Goal: Task Accomplishment & Management: Manage account settings

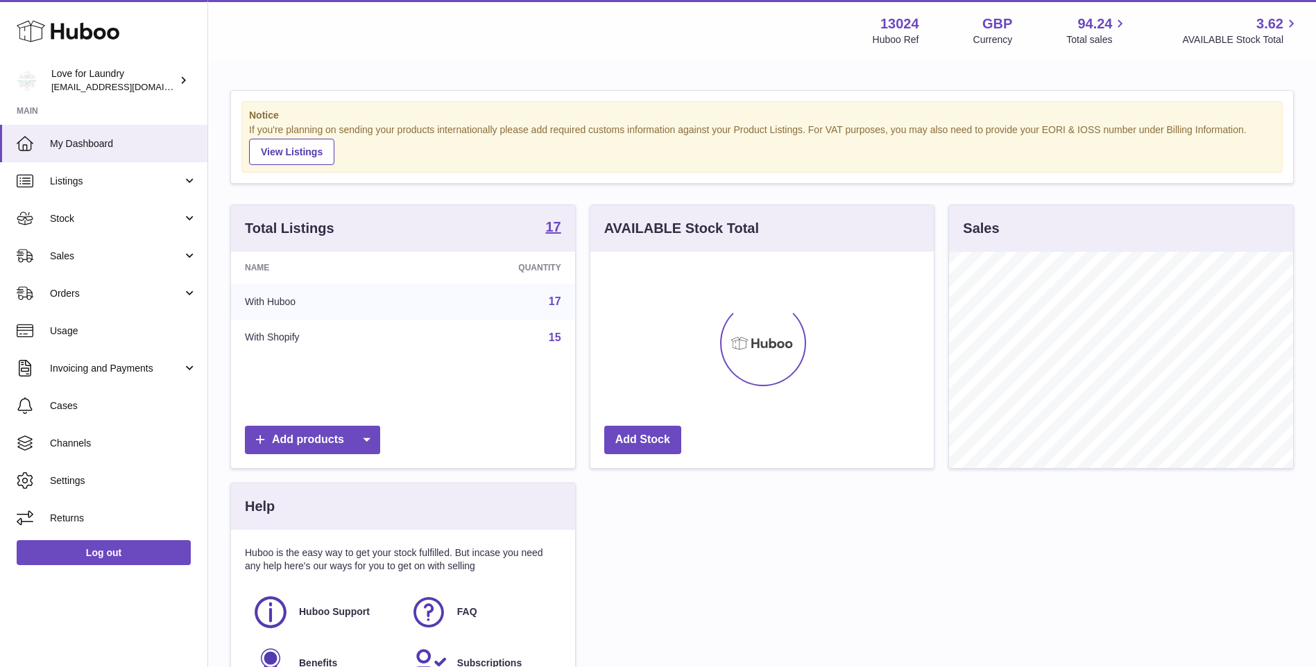
scroll to position [216, 343]
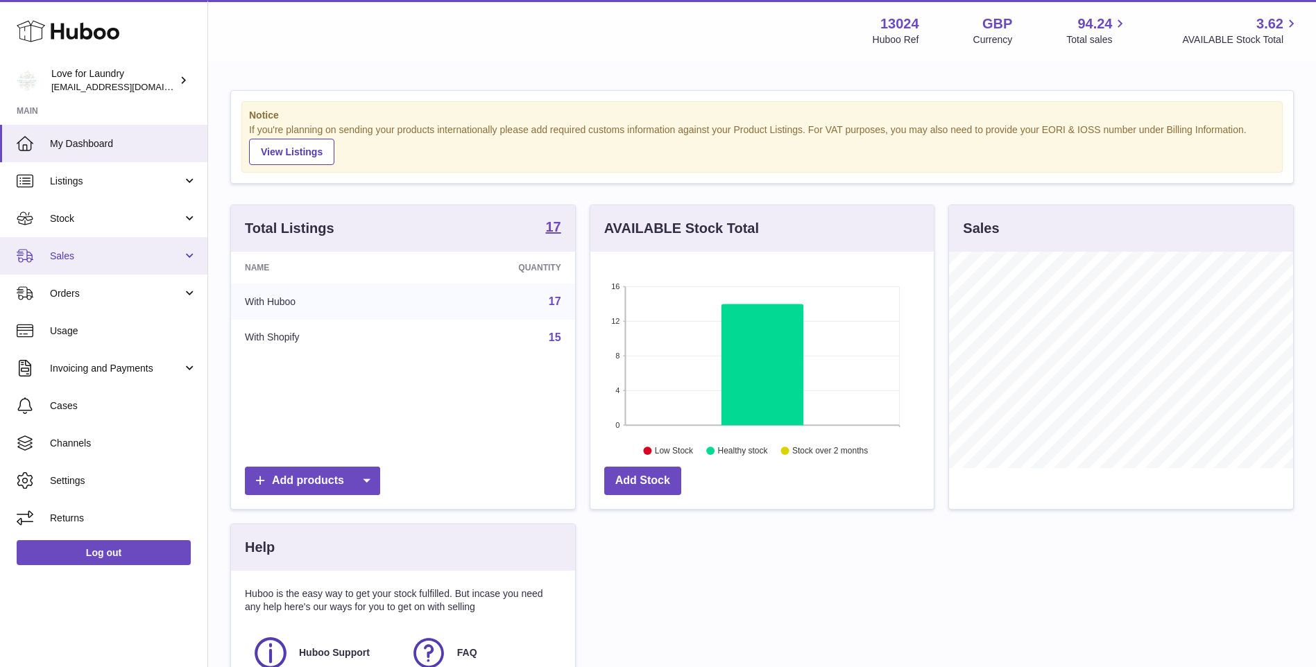
click at [81, 257] on span "Sales" at bounding box center [116, 256] width 133 height 13
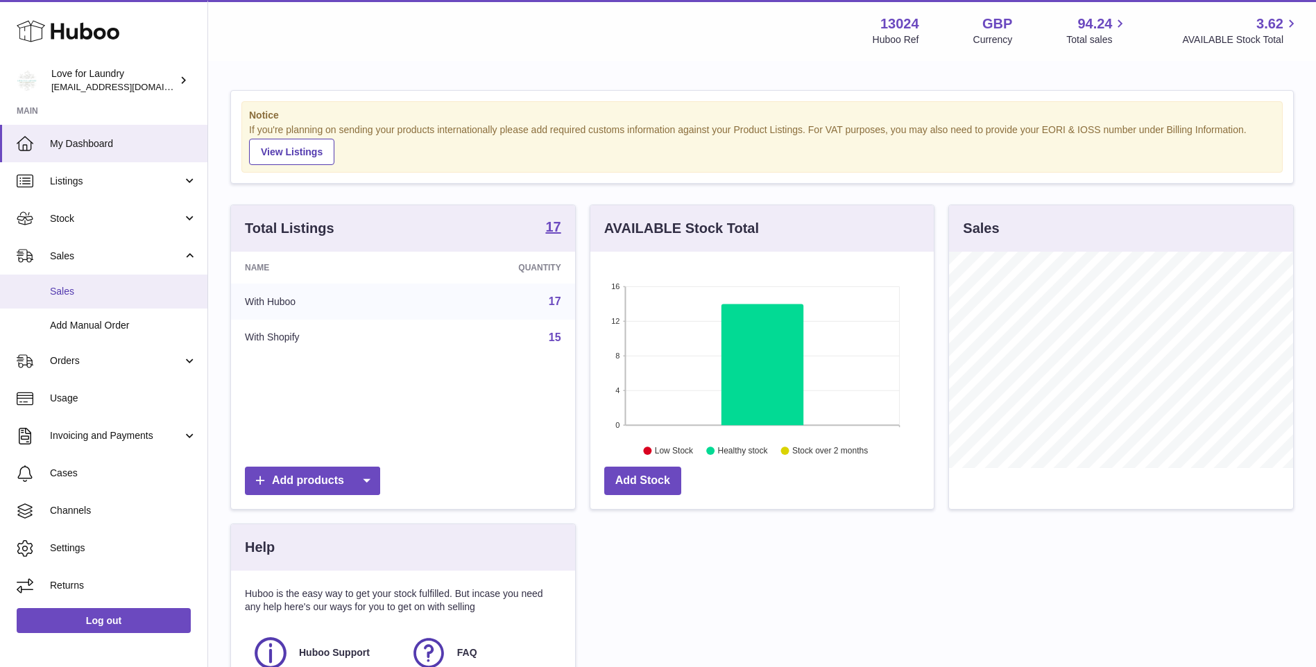
click at [75, 293] on span "Sales" at bounding box center [123, 291] width 147 height 13
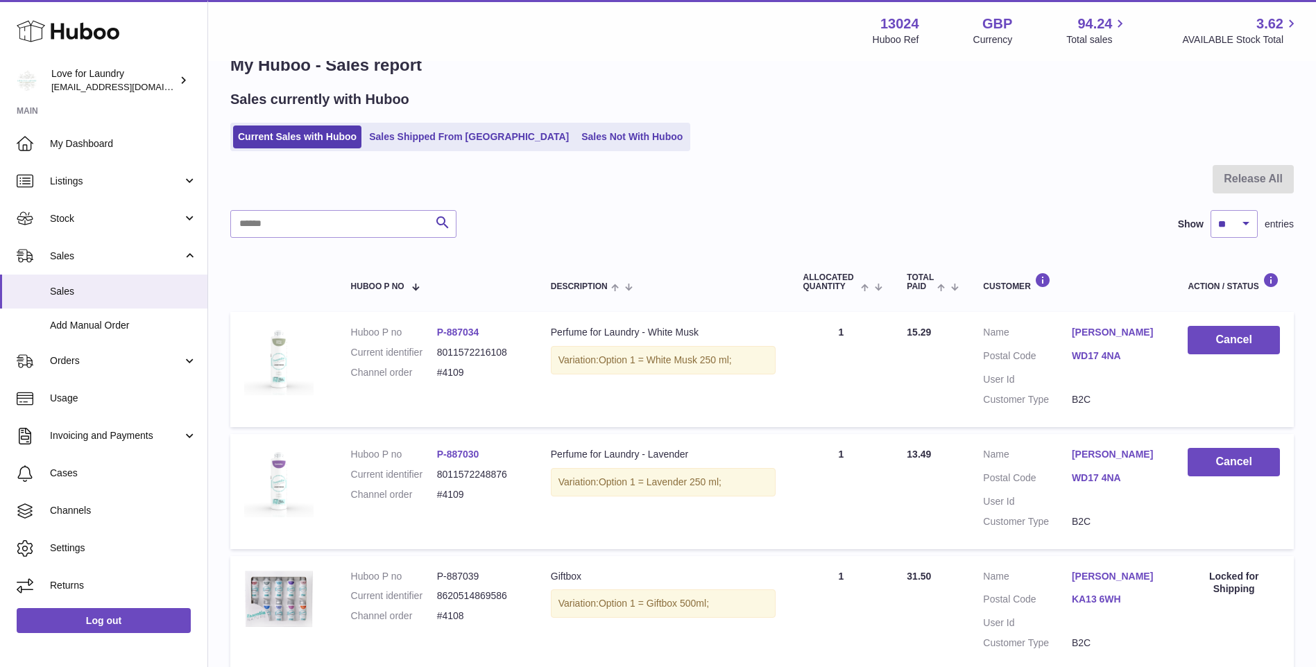
scroll to position [69, 0]
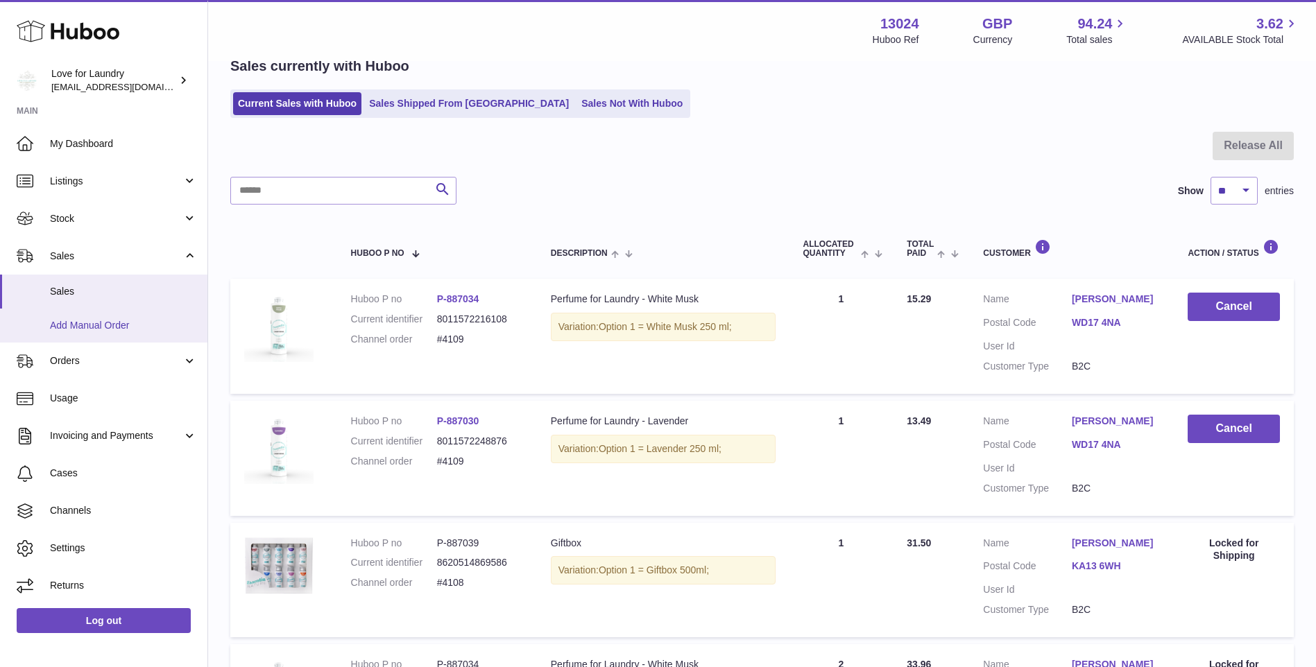
click at [87, 324] on span "Add Manual Order" at bounding box center [123, 325] width 147 height 13
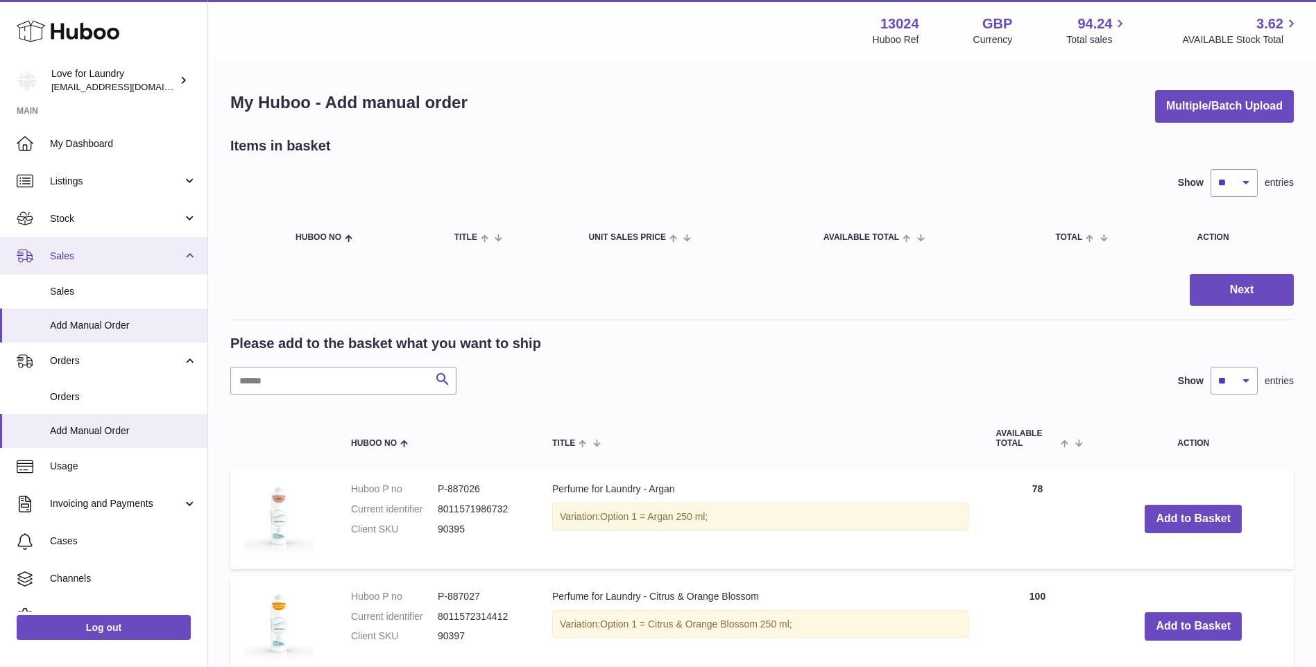
click at [65, 254] on span "Sales" at bounding box center [116, 256] width 133 height 13
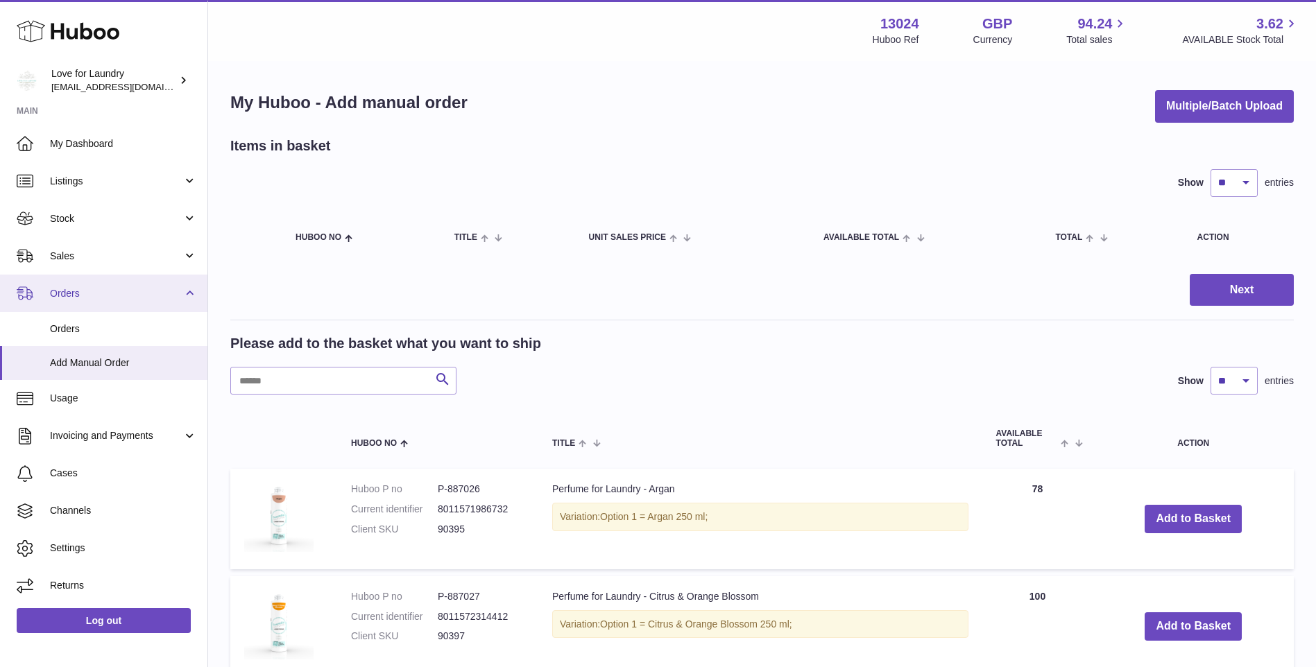
click at [72, 300] on span "Orders" at bounding box center [116, 293] width 133 height 13
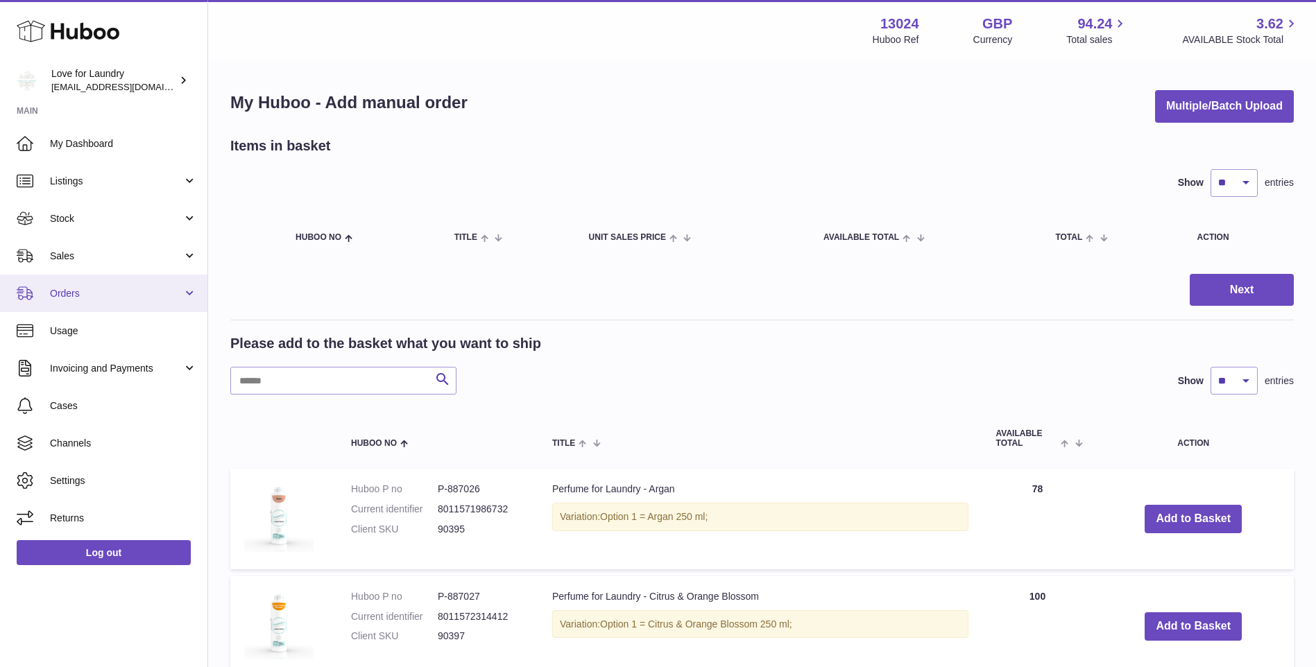
click at [69, 297] on span "Orders" at bounding box center [116, 293] width 133 height 13
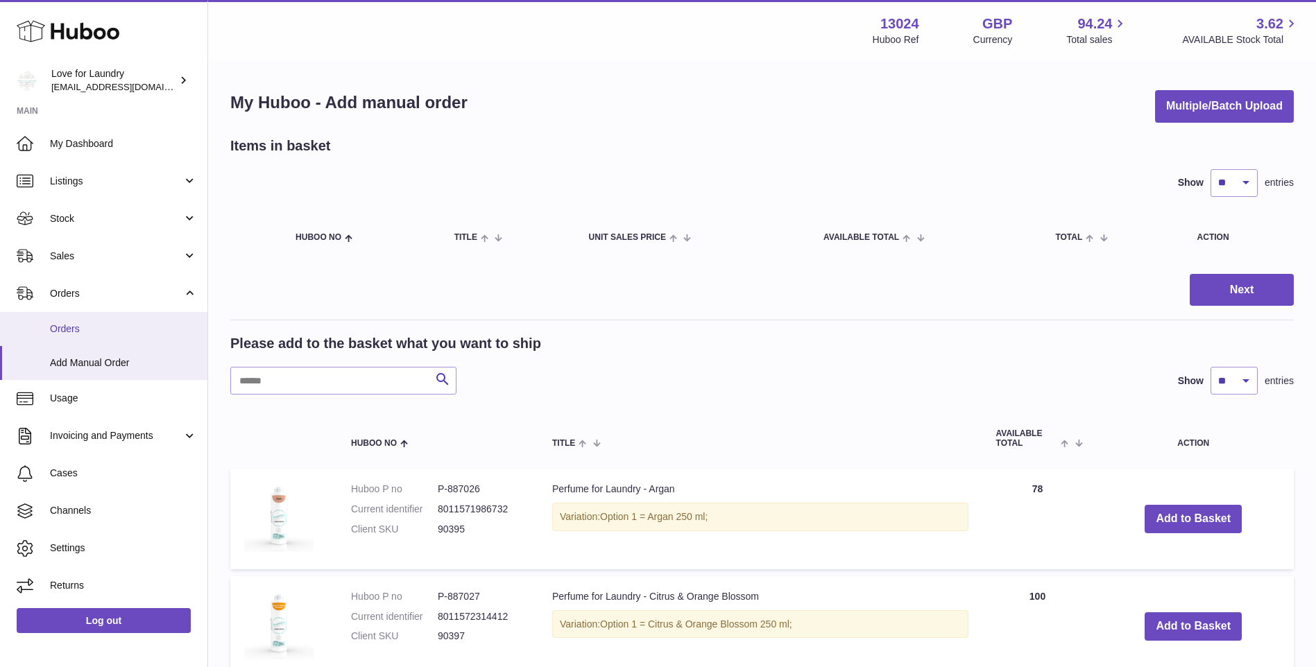
click at [70, 331] on span "Orders" at bounding box center [123, 329] width 147 height 13
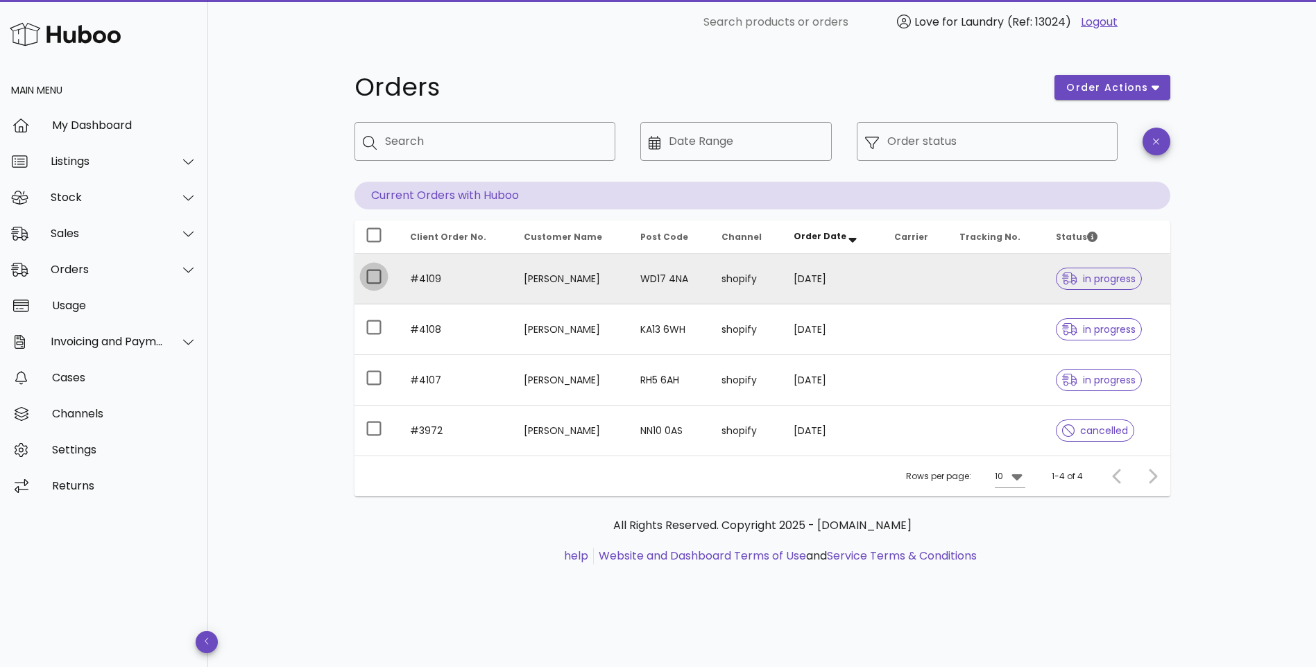
click at [372, 282] on div at bounding box center [374, 277] width 24 height 24
click at [533, 282] on td "[PERSON_NAME]" at bounding box center [571, 279] width 117 height 51
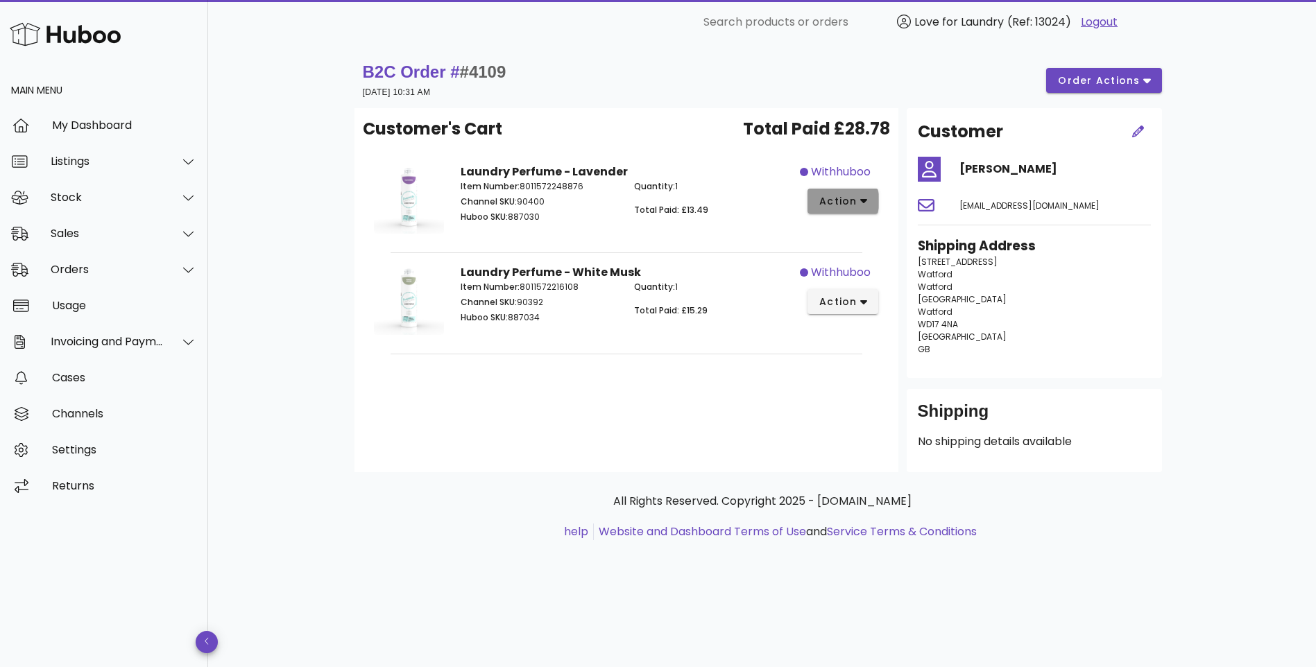
click at [863, 198] on icon "button" at bounding box center [864, 201] width 8 height 12
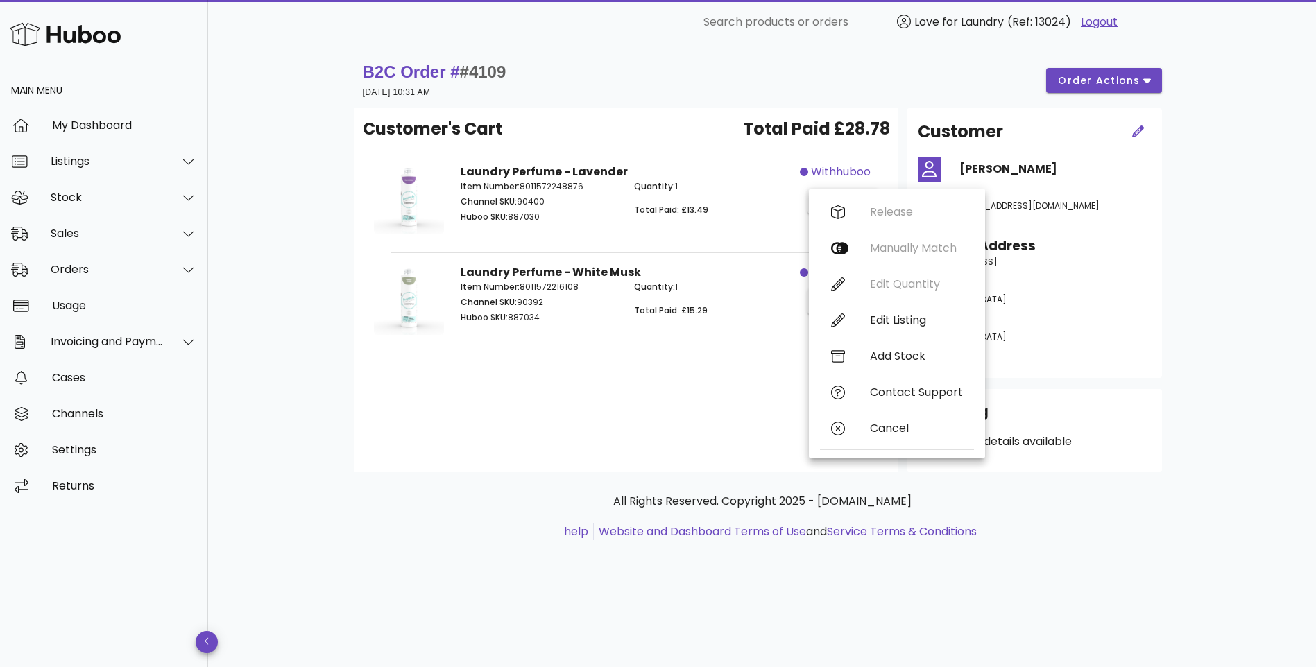
click at [736, 185] on p "Quantity: 1" at bounding box center [712, 186] width 157 height 12
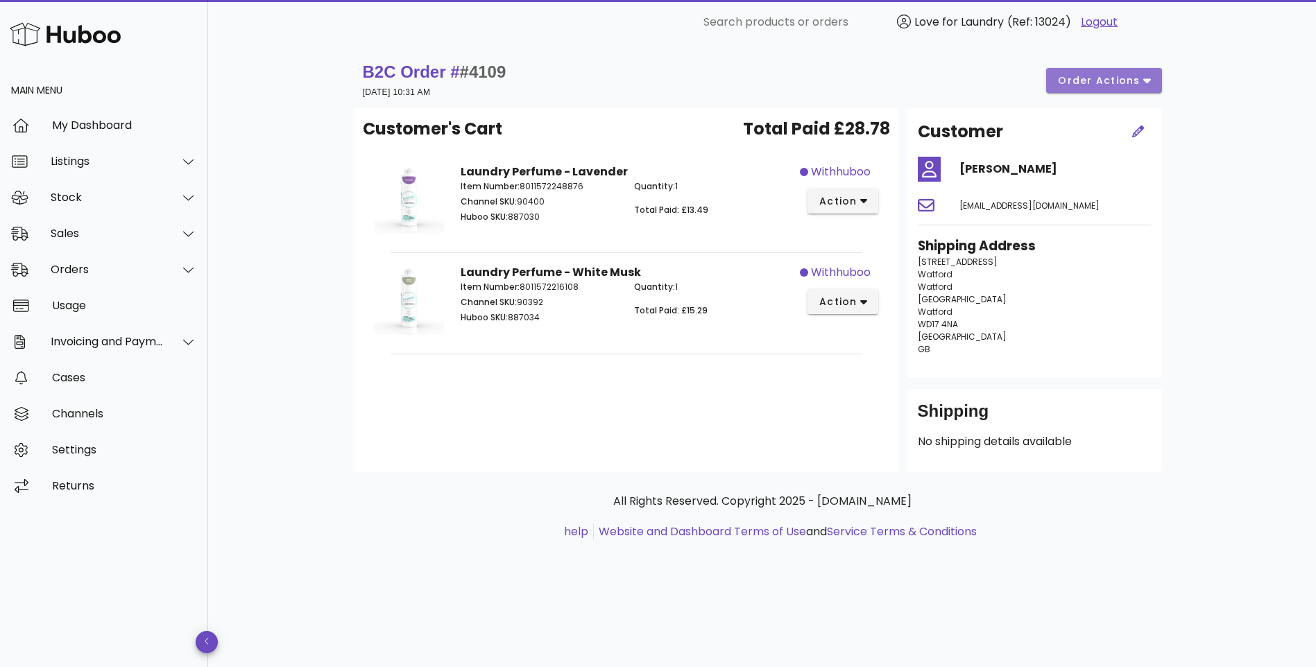
click at [1139, 86] on span "order actions" at bounding box center [1098, 81] width 83 height 15
click at [964, 76] on div "B2C Order # #4109 11 October 2025 at 10:31 AM order actions" at bounding box center [762, 80] width 799 height 39
click at [858, 198] on span "action" at bounding box center [843, 201] width 49 height 15
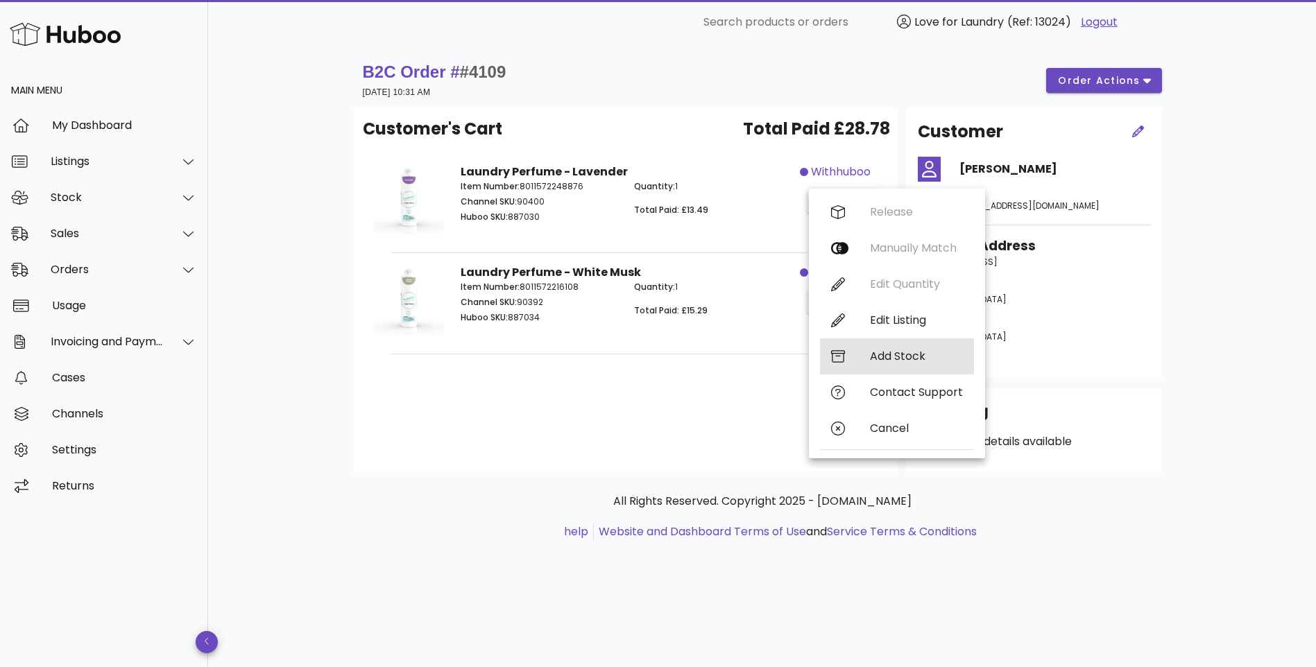
click at [906, 358] on div "Add Stock" at bounding box center [916, 356] width 93 height 13
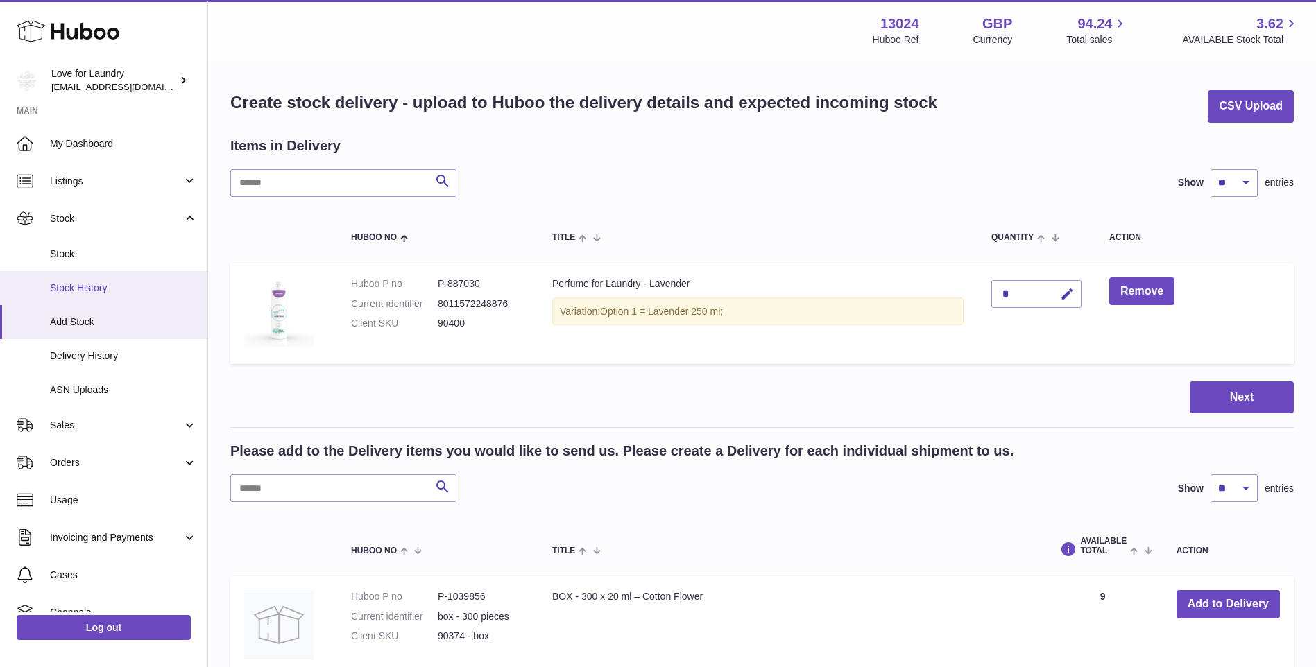
click at [71, 289] on span "Stock History" at bounding box center [123, 288] width 147 height 13
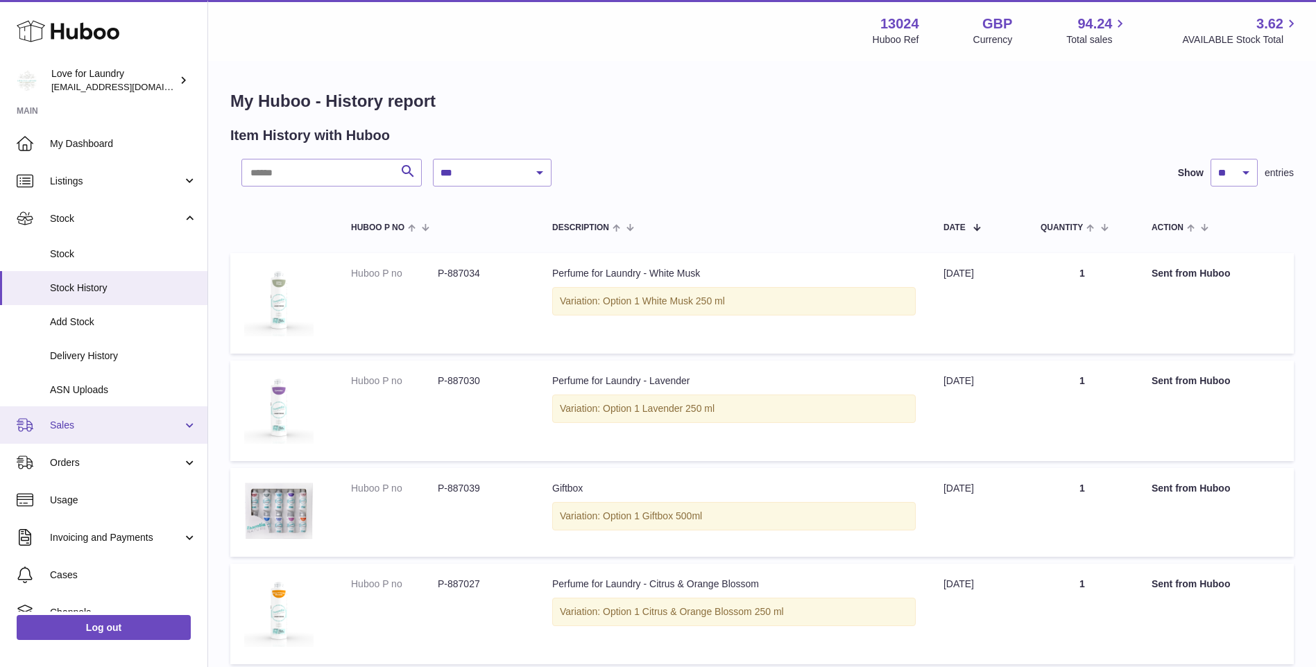
click at [75, 423] on span "Sales" at bounding box center [116, 425] width 133 height 13
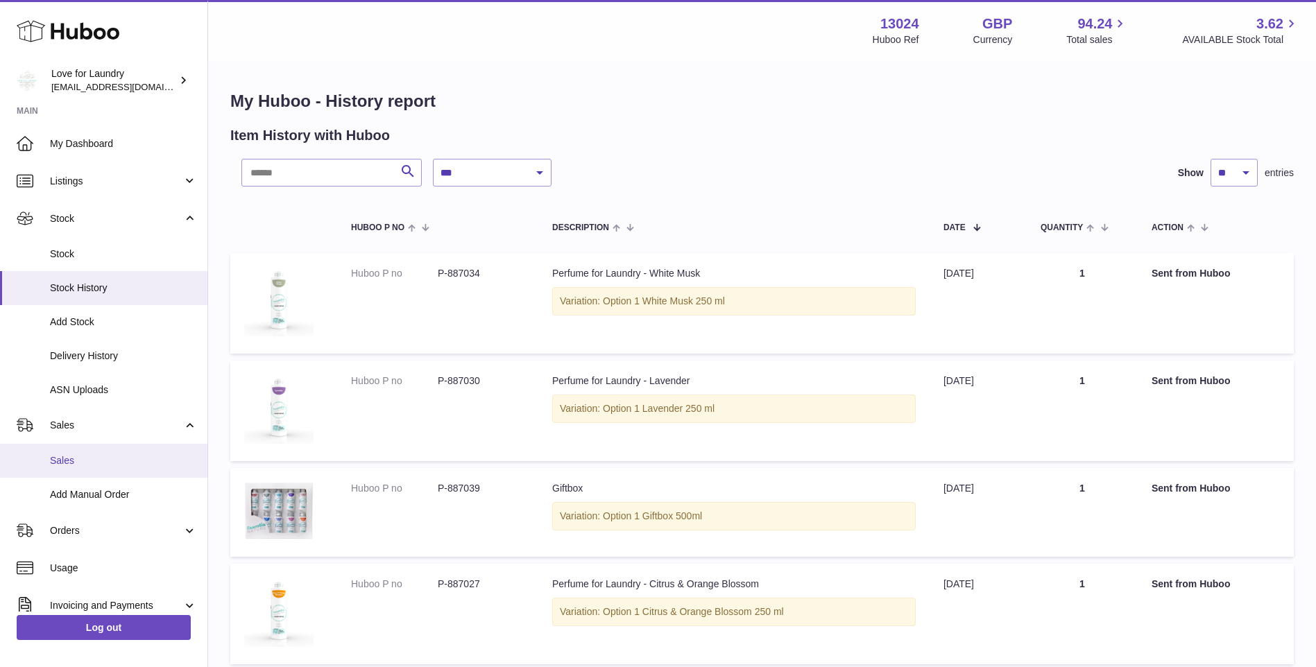
click at [78, 470] on link "Sales" at bounding box center [103, 461] width 207 height 34
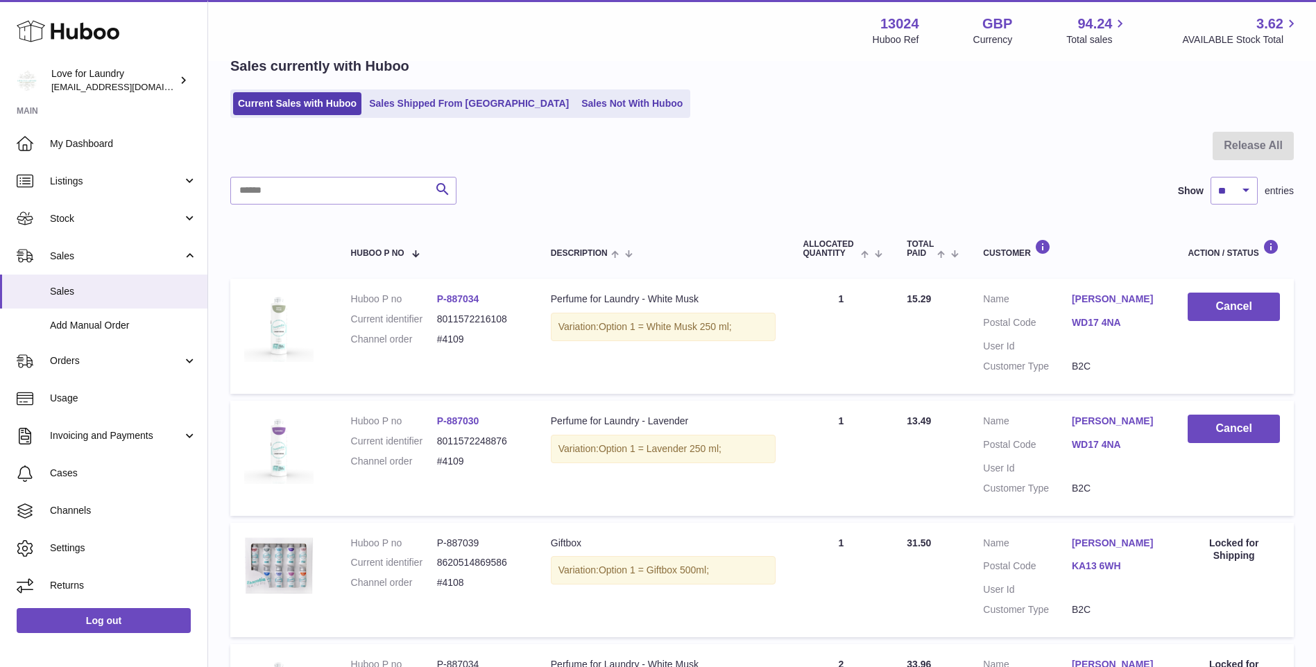
scroll to position [139, 0]
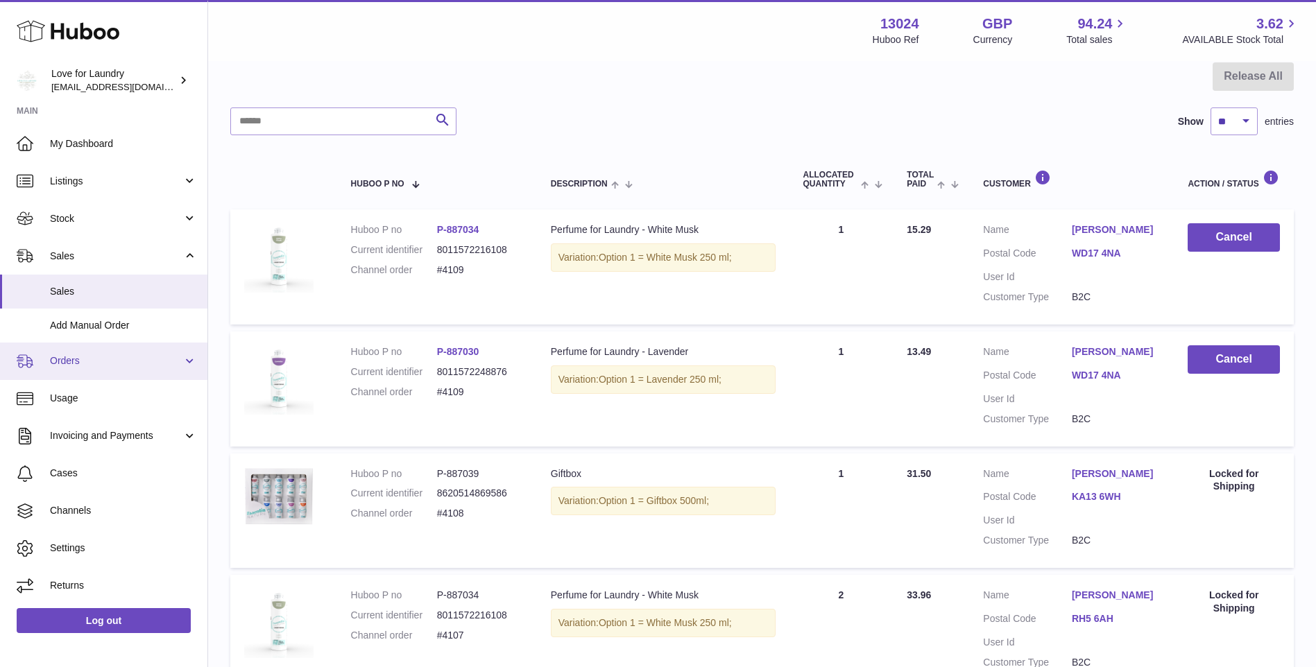
click at [85, 358] on span "Orders" at bounding box center [116, 361] width 133 height 13
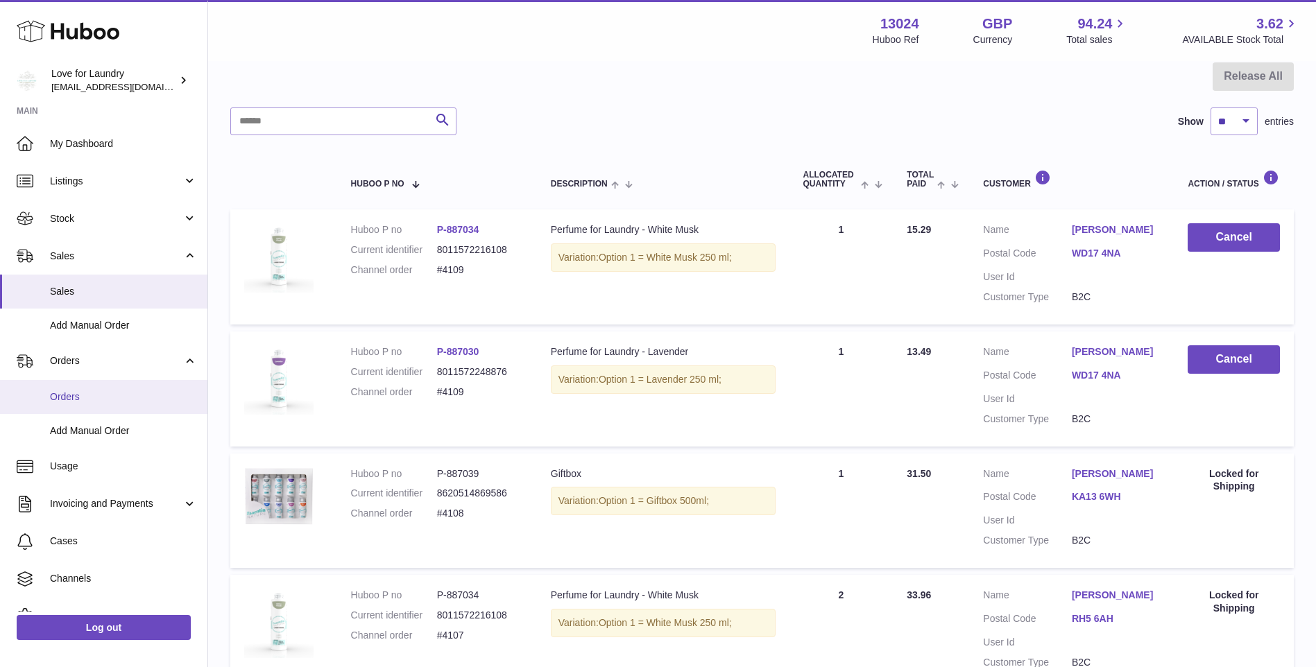
click at [71, 398] on span "Orders" at bounding box center [123, 397] width 147 height 13
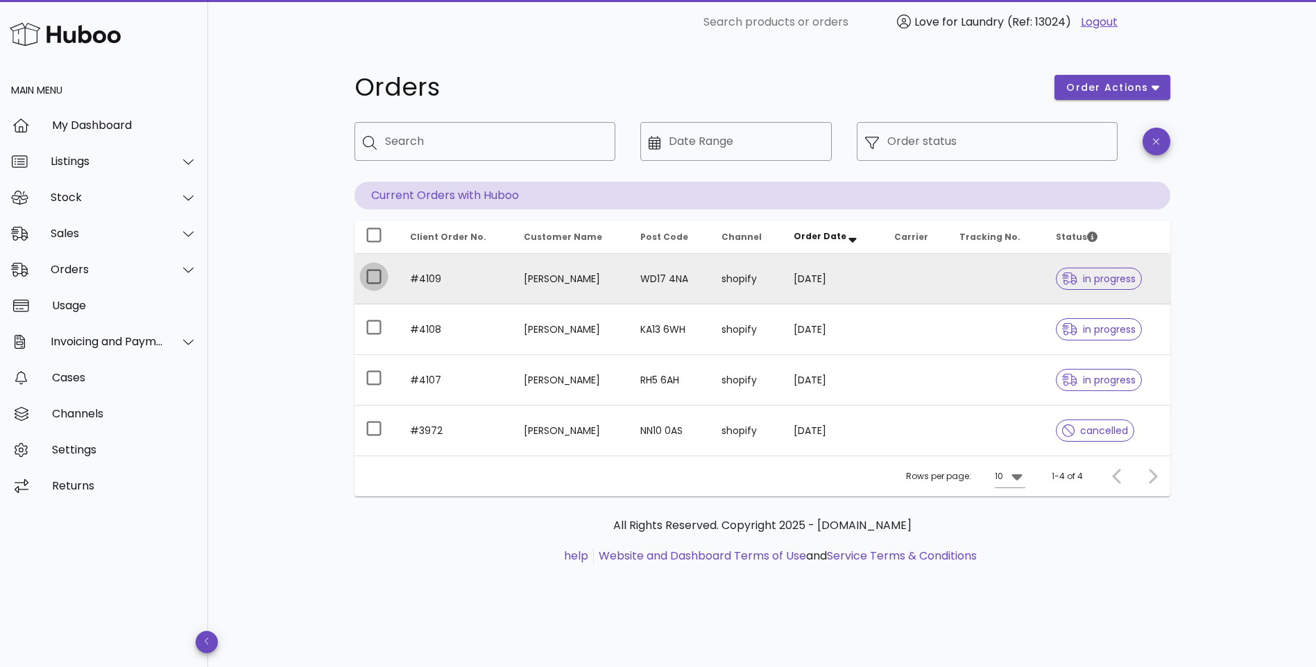
click at [377, 281] on div at bounding box center [374, 277] width 24 height 24
click at [1140, 91] on span "order actions" at bounding box center [1107, 87] width 83 height 15
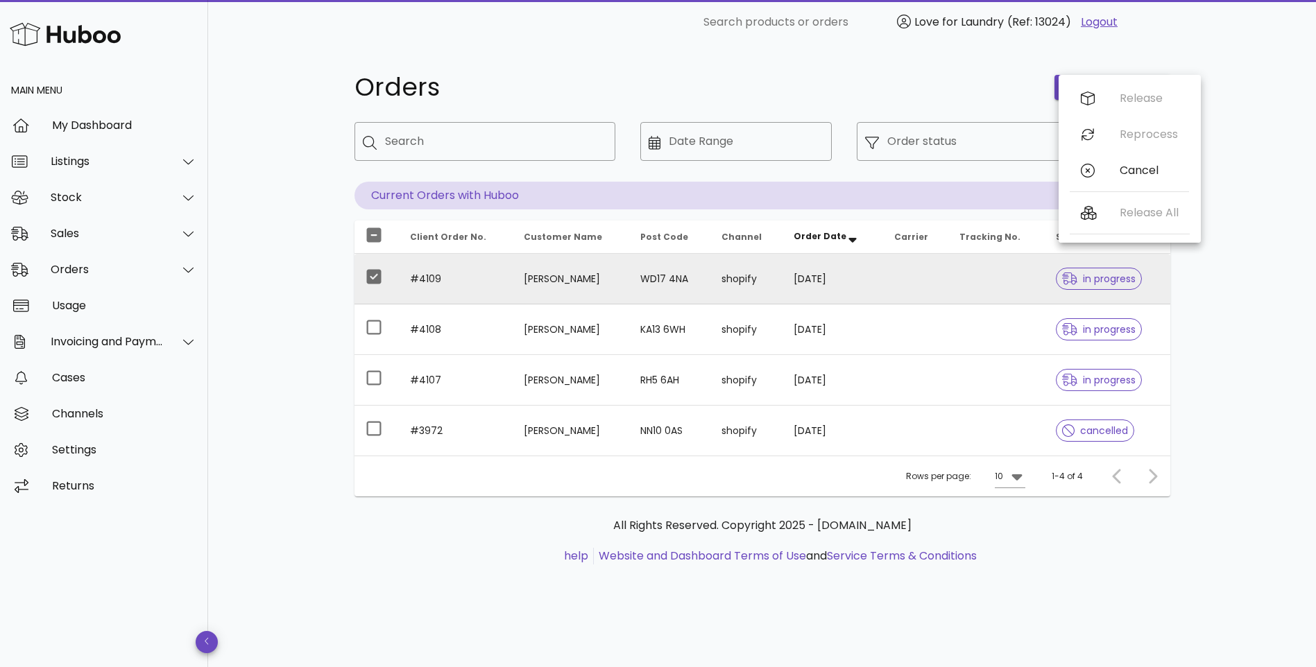
click at [436, 279] on td "#4109" at bounding box center [456, 279] width 114 height 51
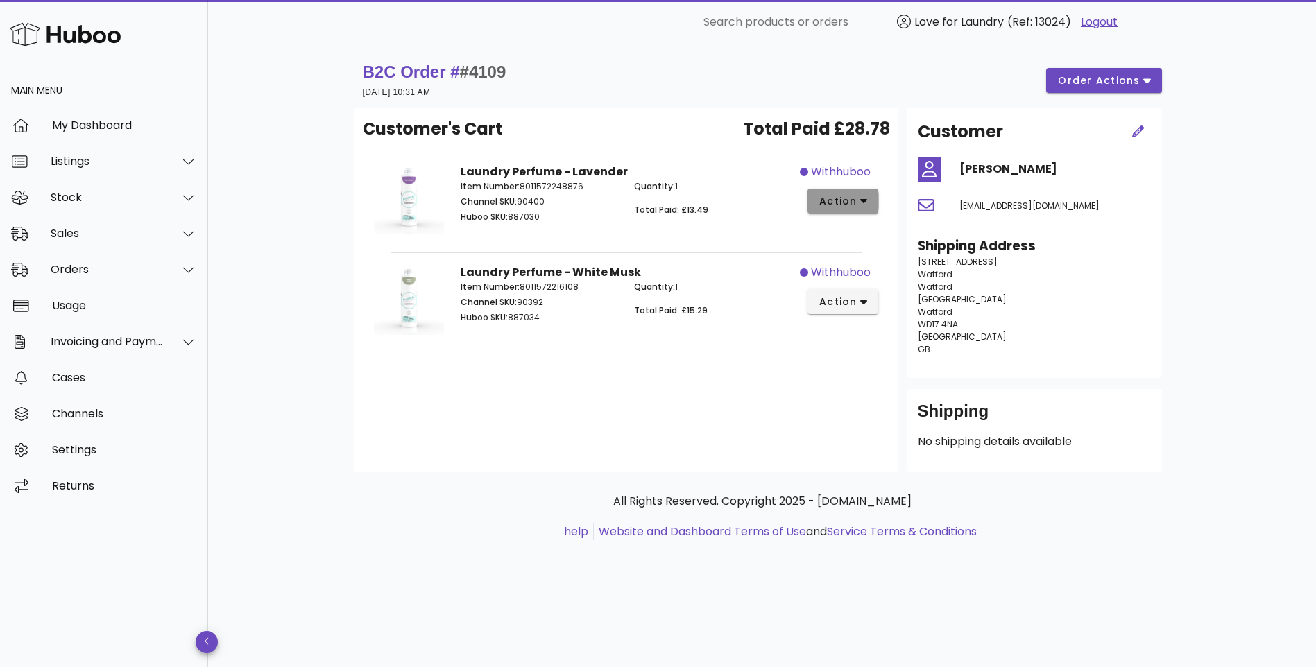
click at [858, 198] on span "action" at bounding box center [843, 201] width 49 height 15
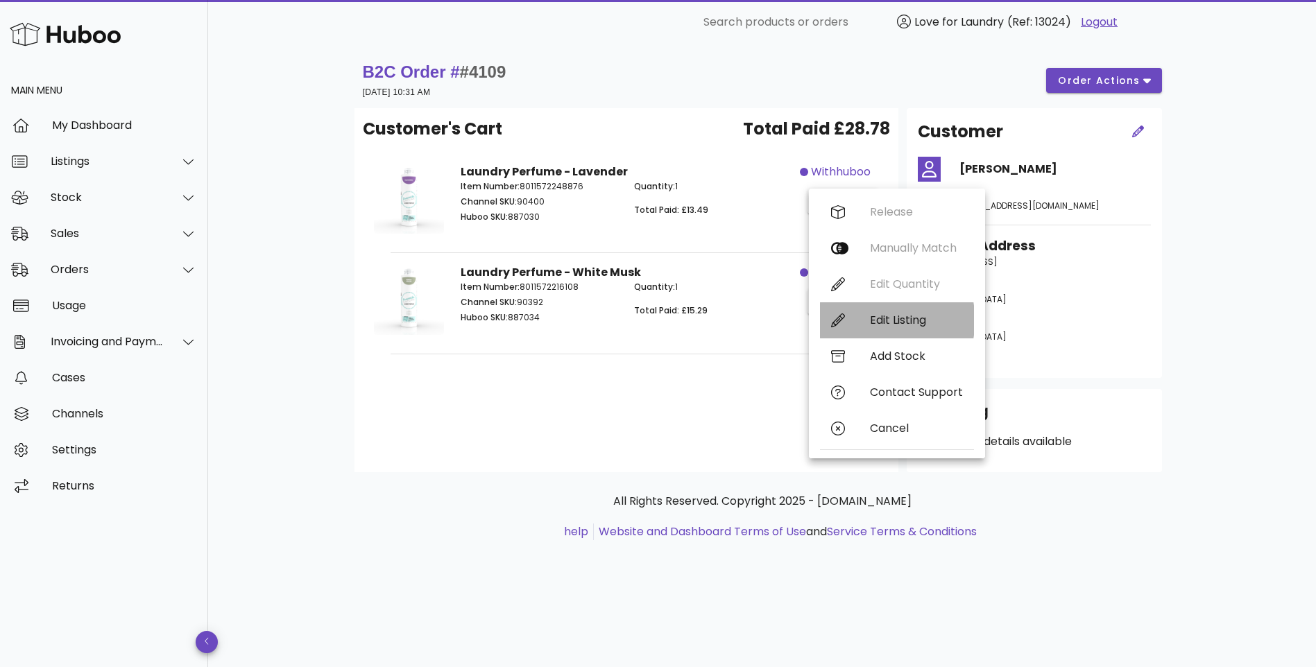
click at [905, 316] on div "Edit Listing" at bounding box center [916, 320] width 93 height 13
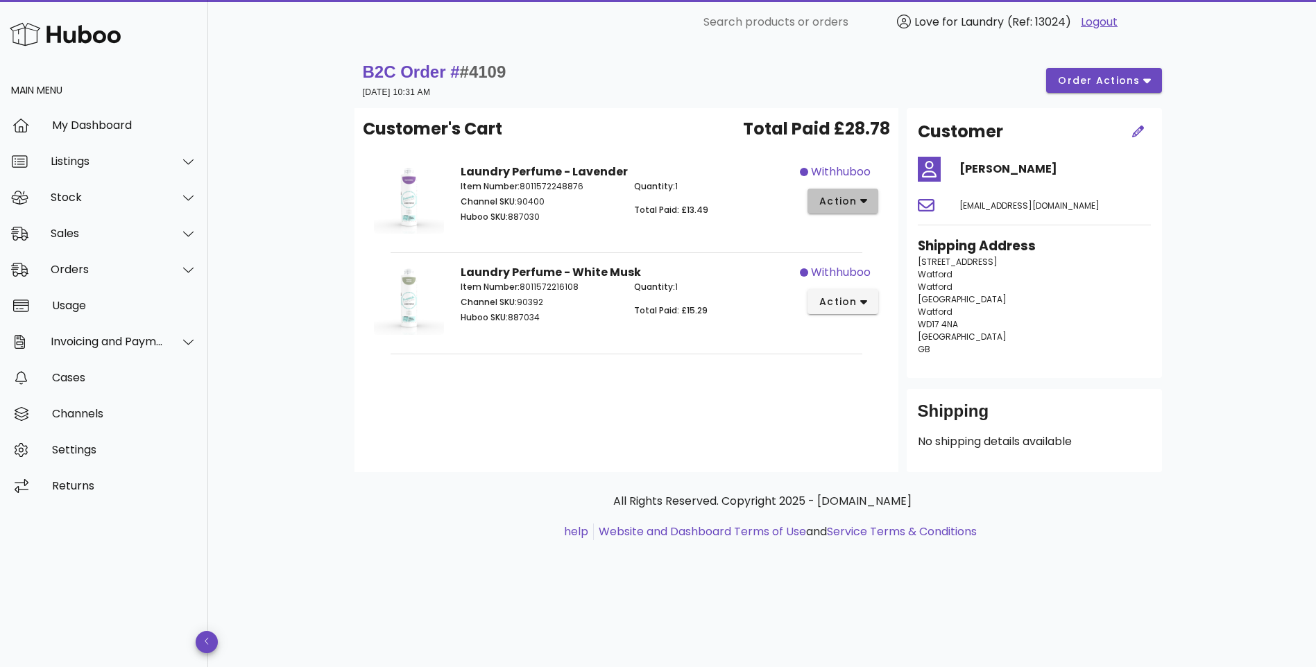
click at [833, 198] on span "action" at bounding box center [838, 201] width 39 height 15
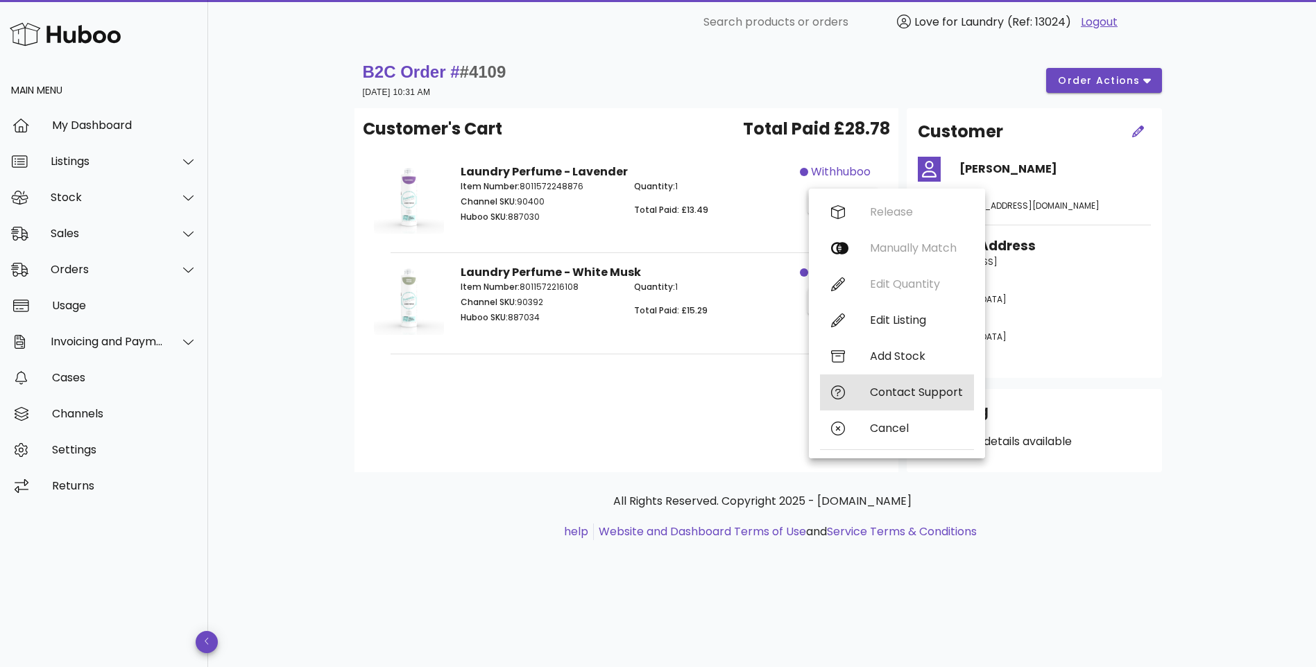
click at [899, 391] on div "Contact Support" at bounding box center [916, 392] width 93 height 13
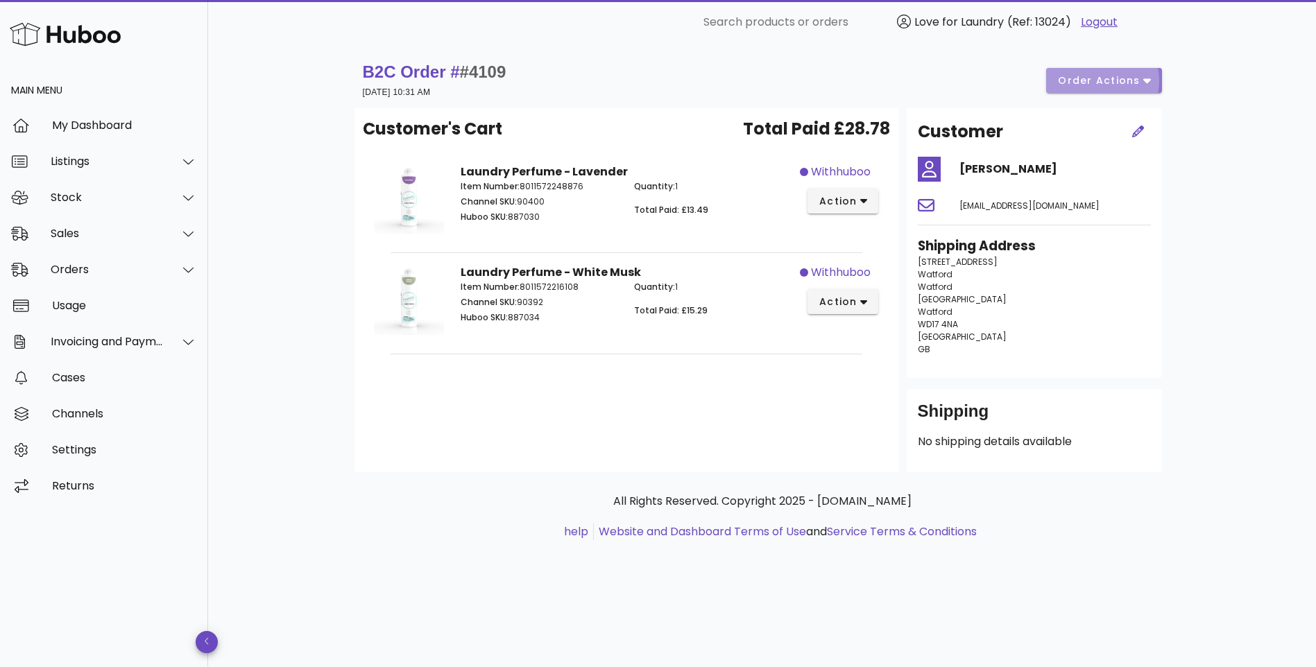
click at [1118, 81] on span "order actions" at bounding box center [1098, 81] width 83 height 15
click at [901, 64] on div "B2C Order # #4109 11 October 2025 at 10:31 AM order actions" at bounding box center [762, 80] width 799 height 39
click at [839, 308] on span "action" at bounding box center [838, 302] width 39 height 15
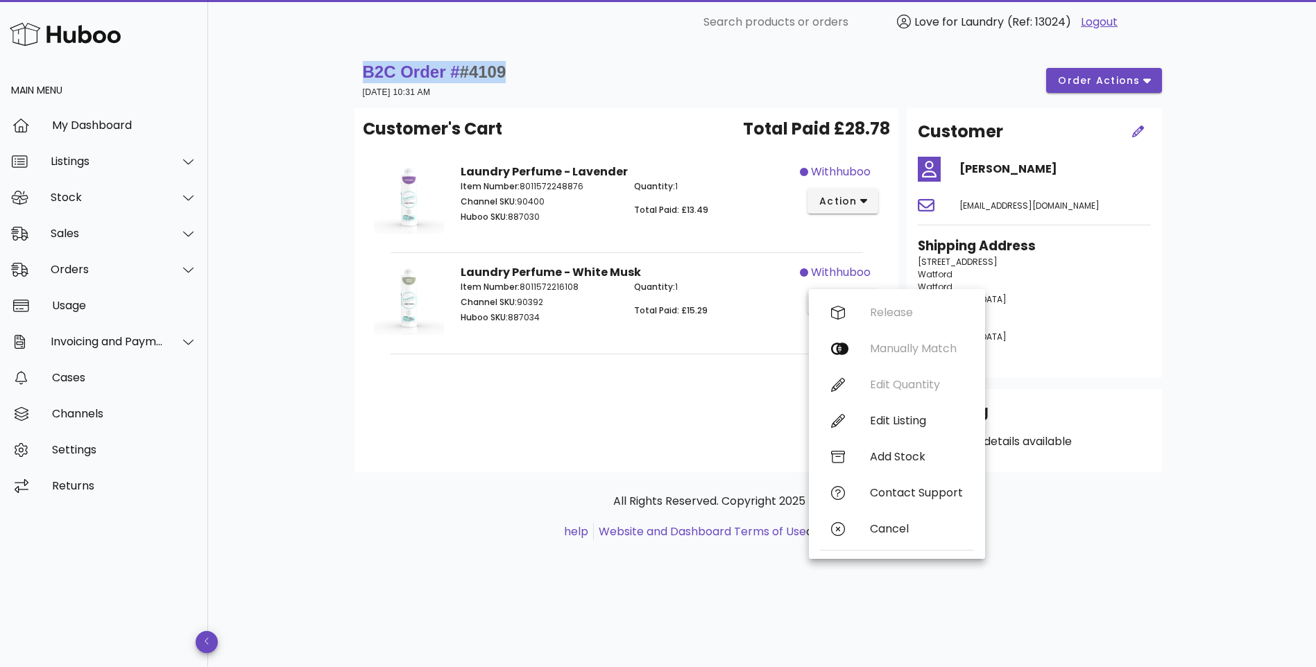
drag, startPoint x: 538, startPoint y: 72, endPoint x: 356, endPoint y: 74, distance: 182.5
click at [356, 74] on div "B2C Order # #4109 11 October 2025 at 10:31 AM order actions" at bounding box center [763, 81] width 816 height 56
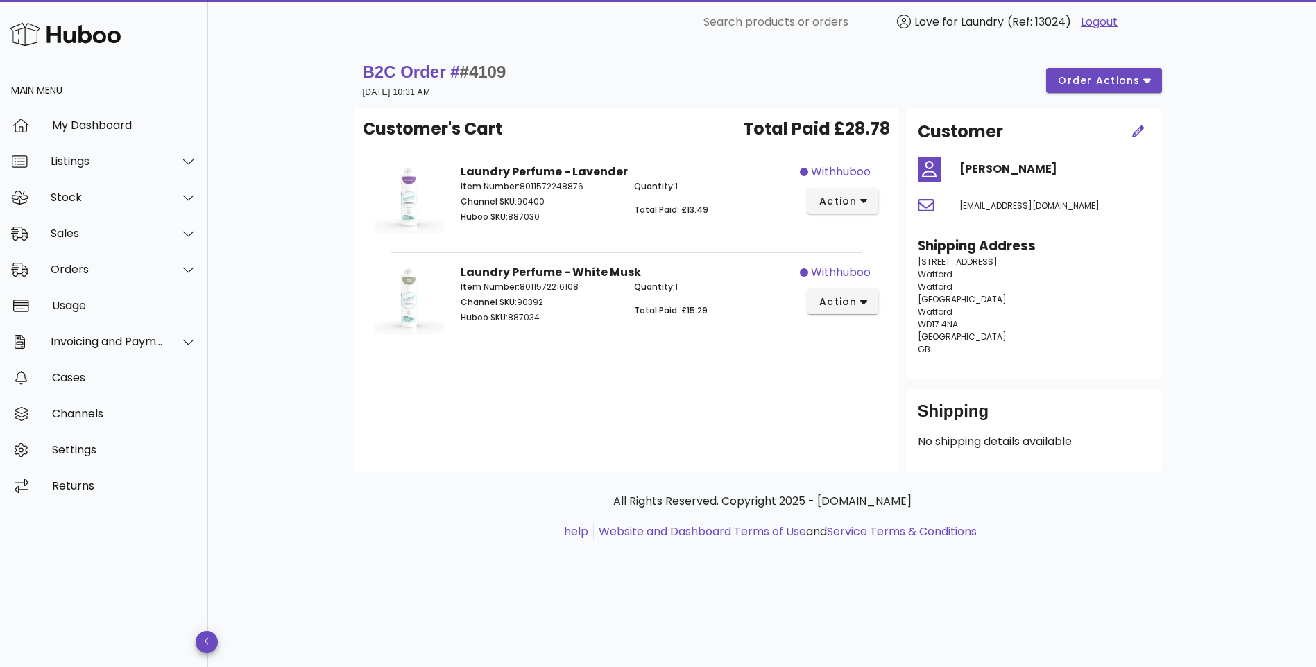
drag, startPoint x: 356, startPoint y: 74, endPoint x: 493, endPoint y: 94, distance: 138.2
click at [495, 94] on div "B2C Order # #4109 11 October 2025 at 10:31 AM" at bounding box center [435, 80] width 144 height 39
drag, startPoint x: 488, startPoint y: 94, endPoint x: 365, endPoint y: 65, distance: 126.4
click at [365, 65] on div "B2C Order # #4109 11 October 2025 at 10:31 AM" at bounding box center [435, 80] width 144 height 39
copy div "B2C Order # #4109 11 October 2025 at 10:31 AM"
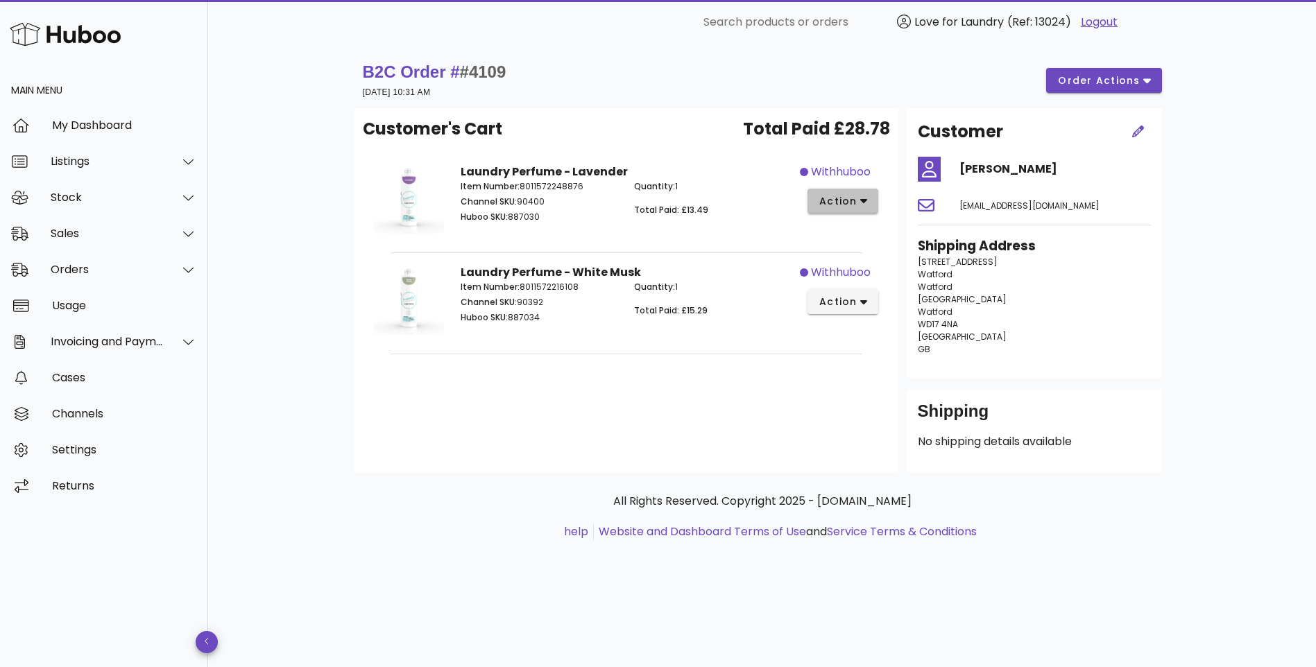
click at [869, 197] on button "action" at bounding box center [843, 201] width 71 height 25
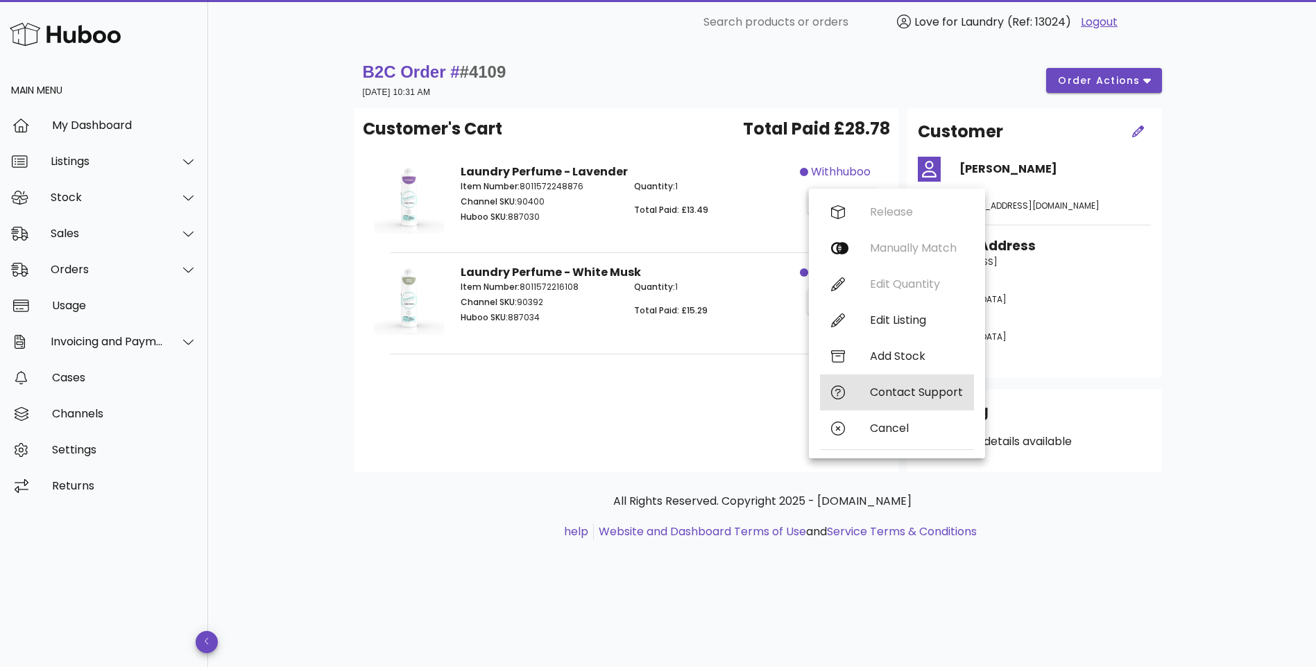
click at [891, 393] on div "Contact Support" at bounding box center [916, 392] width 93 height 13
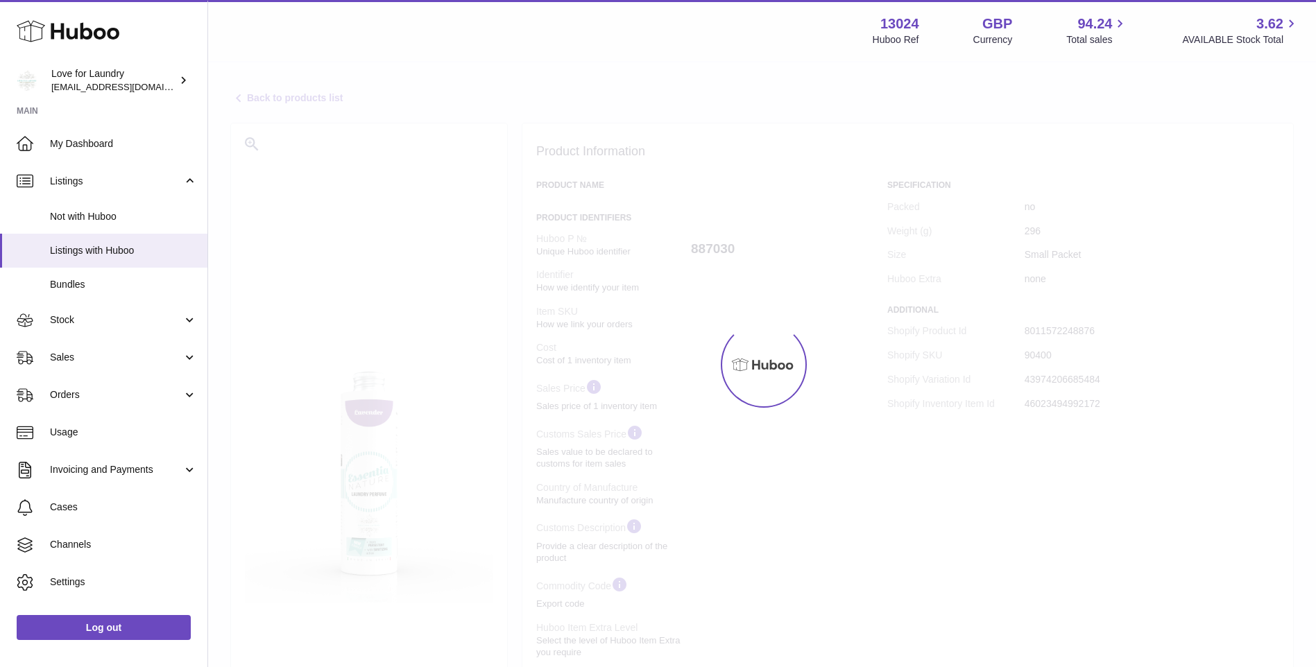
select select
select select "****"
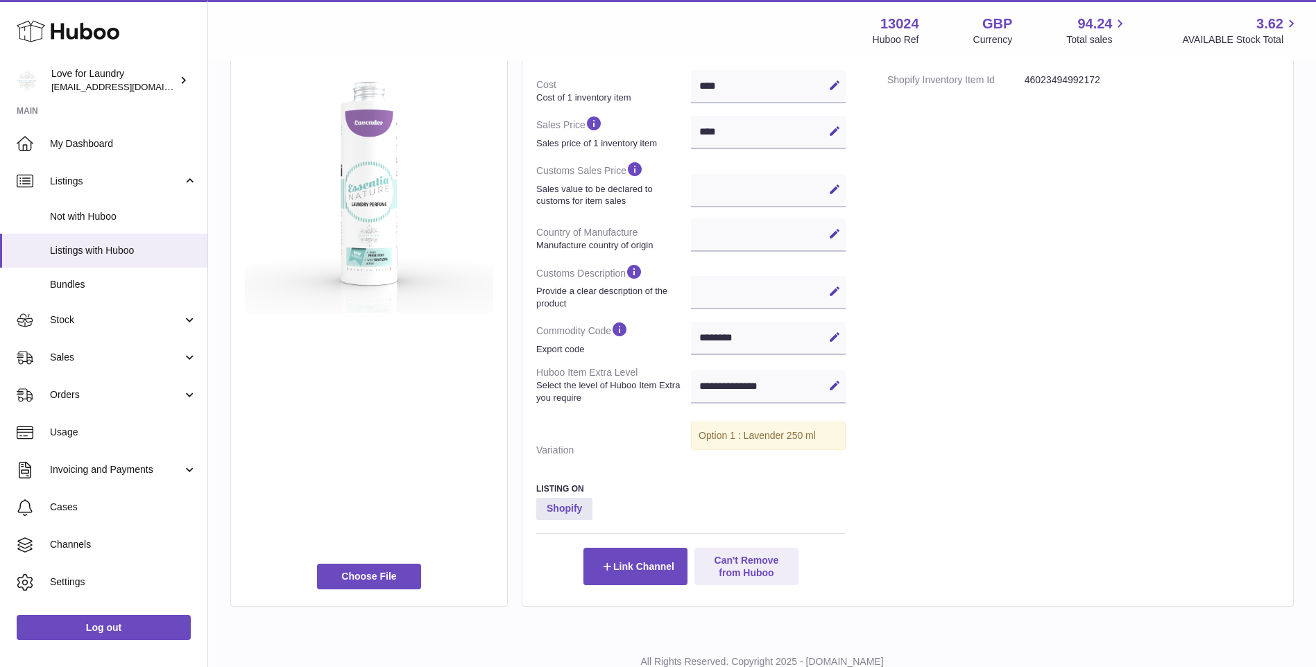
scroll to position [373, 0]
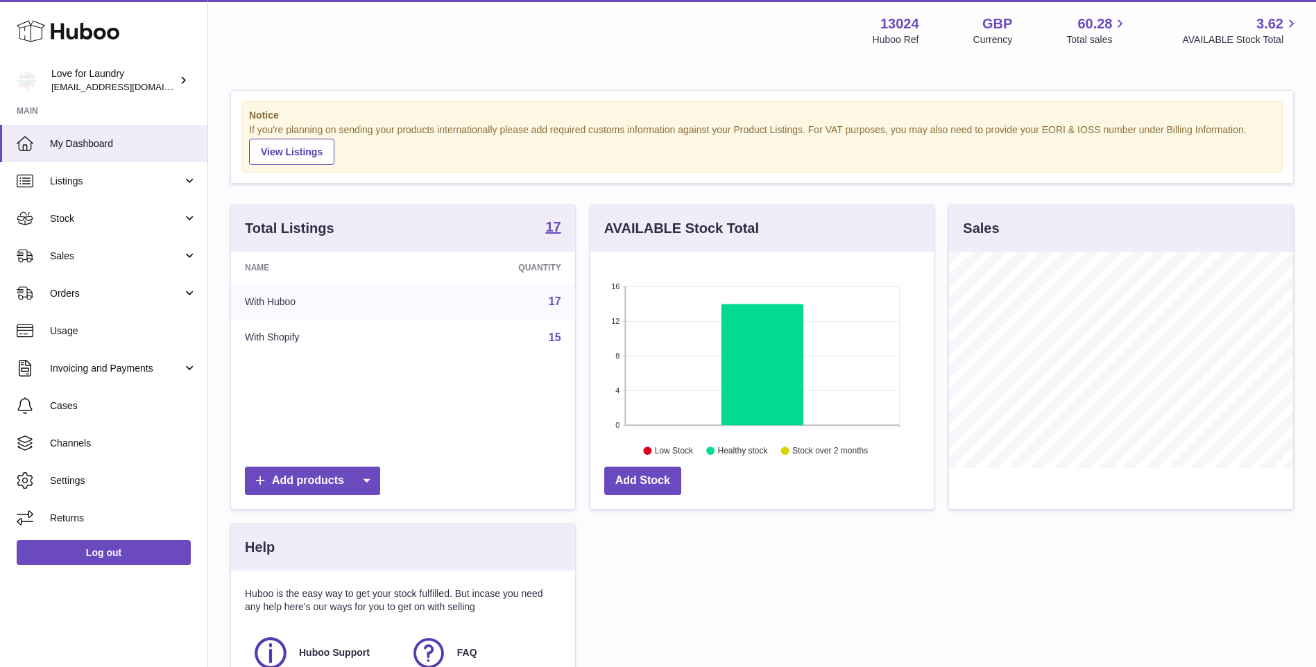
scroll to position [216, 343]
click at [84, 260] on span "Sales" at bounding box center [116, 256] width 133 height 13
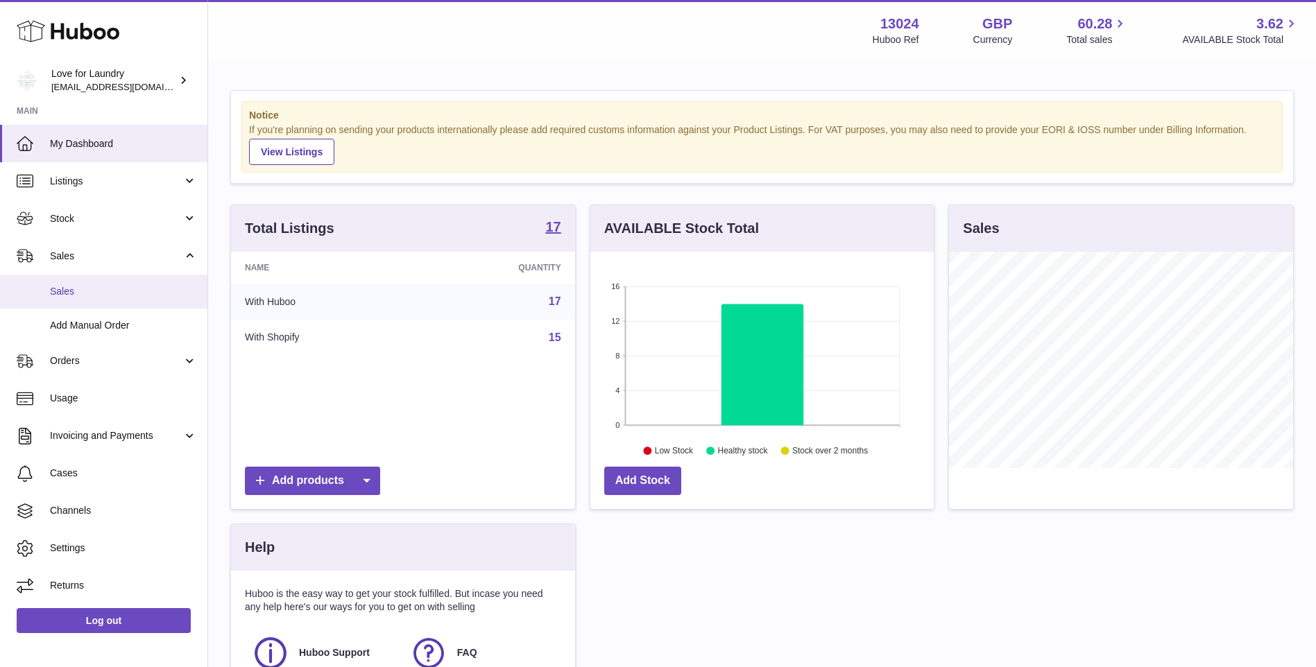
click at [85, 288] on span "Sales" at bounding box center [123, 291] width 147 height 13
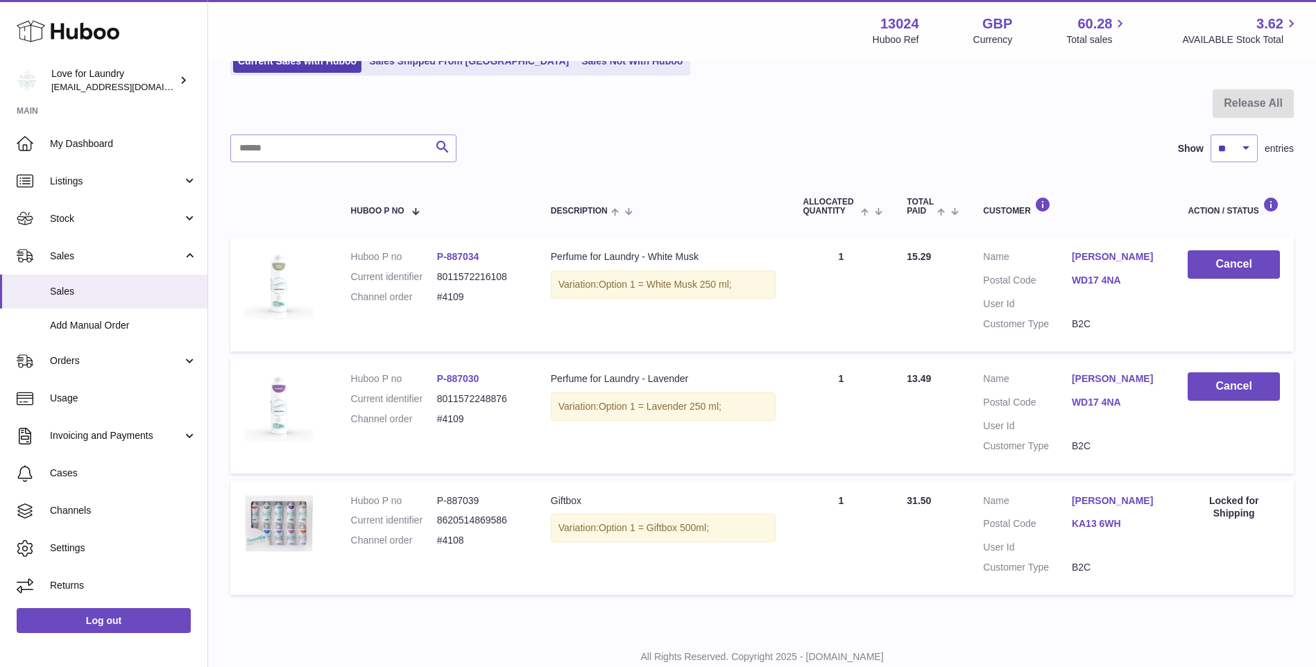
scroll to position [139, 0]
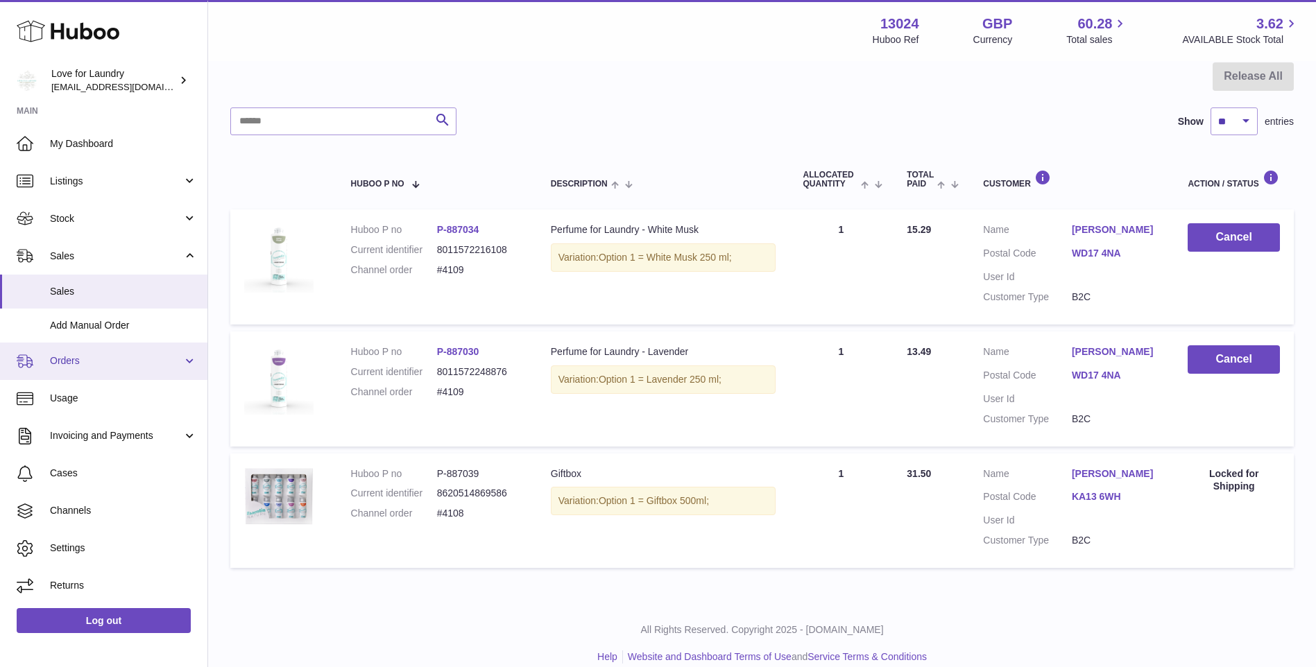
click at [78, 364] on span "Orders" at bounding box center [116, 361] width 133 height 13
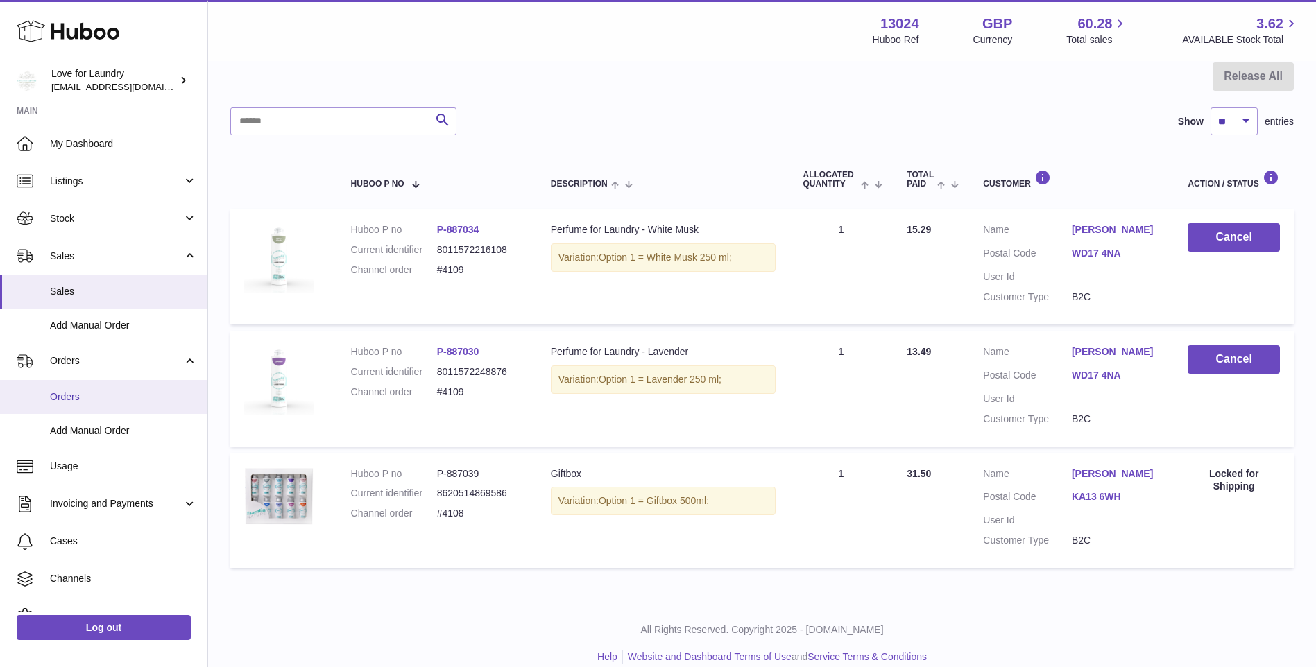
click at [78, 393] on span "Orders" at bounding box center [123, 397] width 147 height 13
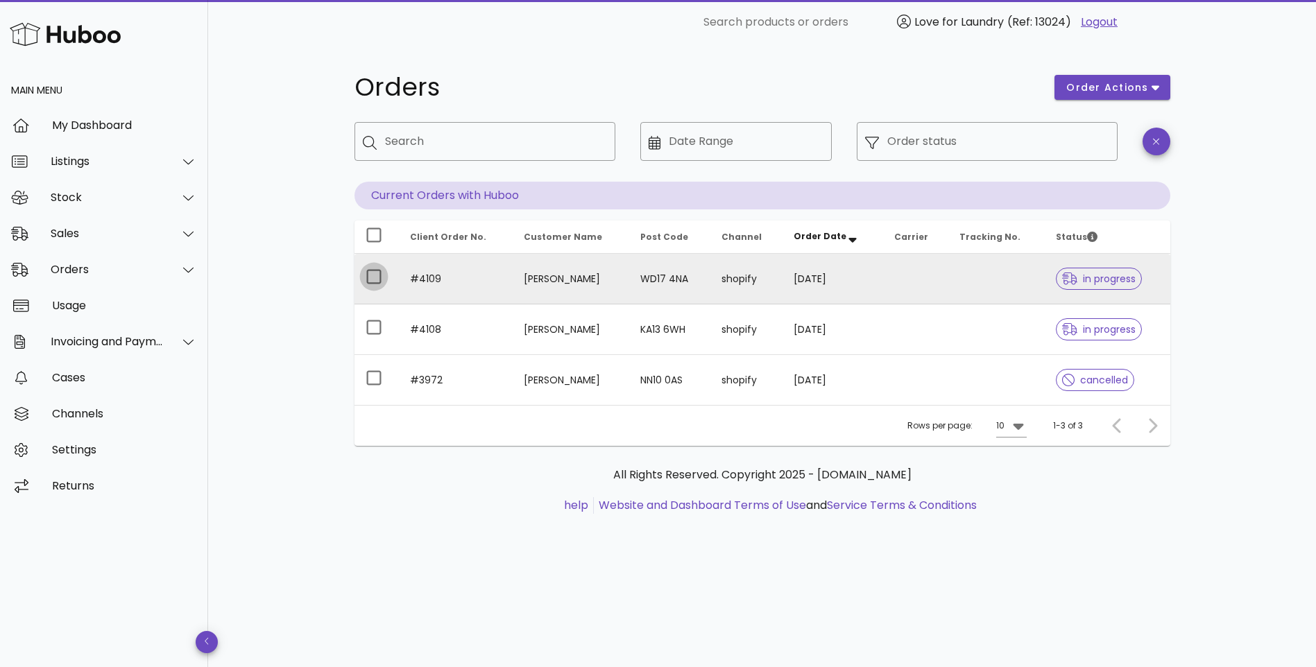
click at [381, 275] on div at bounding box center [374, 277] width 24 height 24
click at [1118, 92] on span "order actions" at bounding box center [1107, 87] width 83 height 15
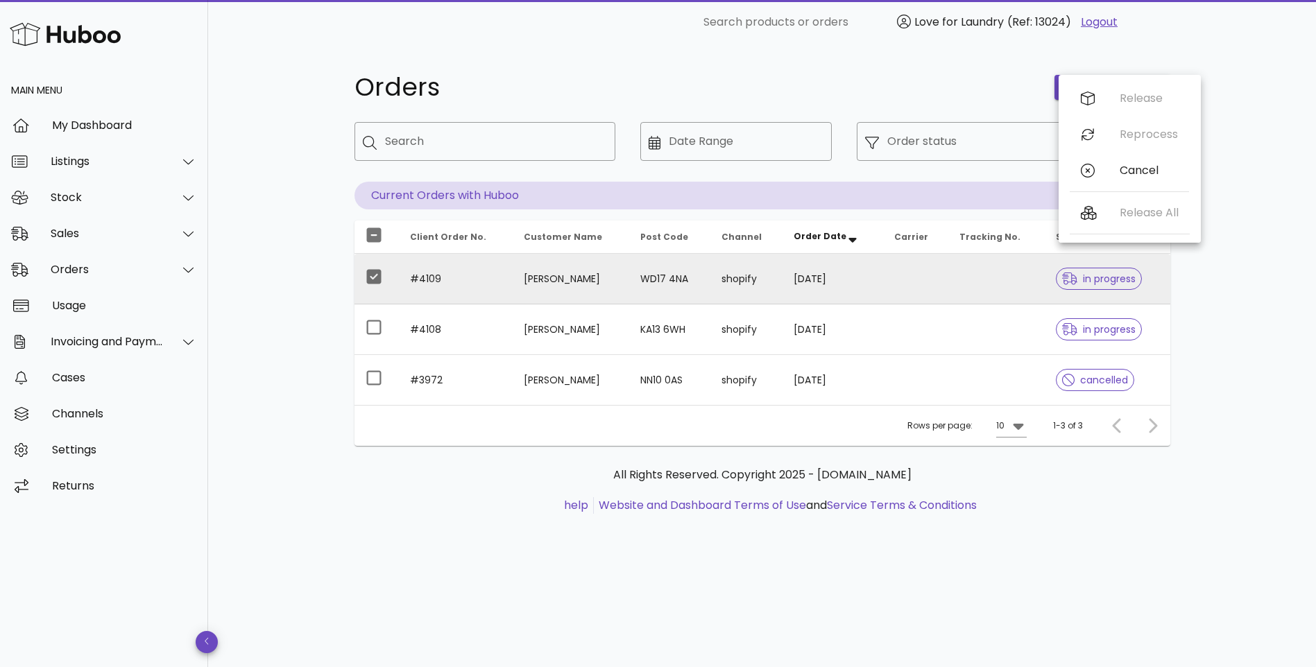
click at [418, 278] on td "#4109" at bounding box center [456, 279] width 114 height 51
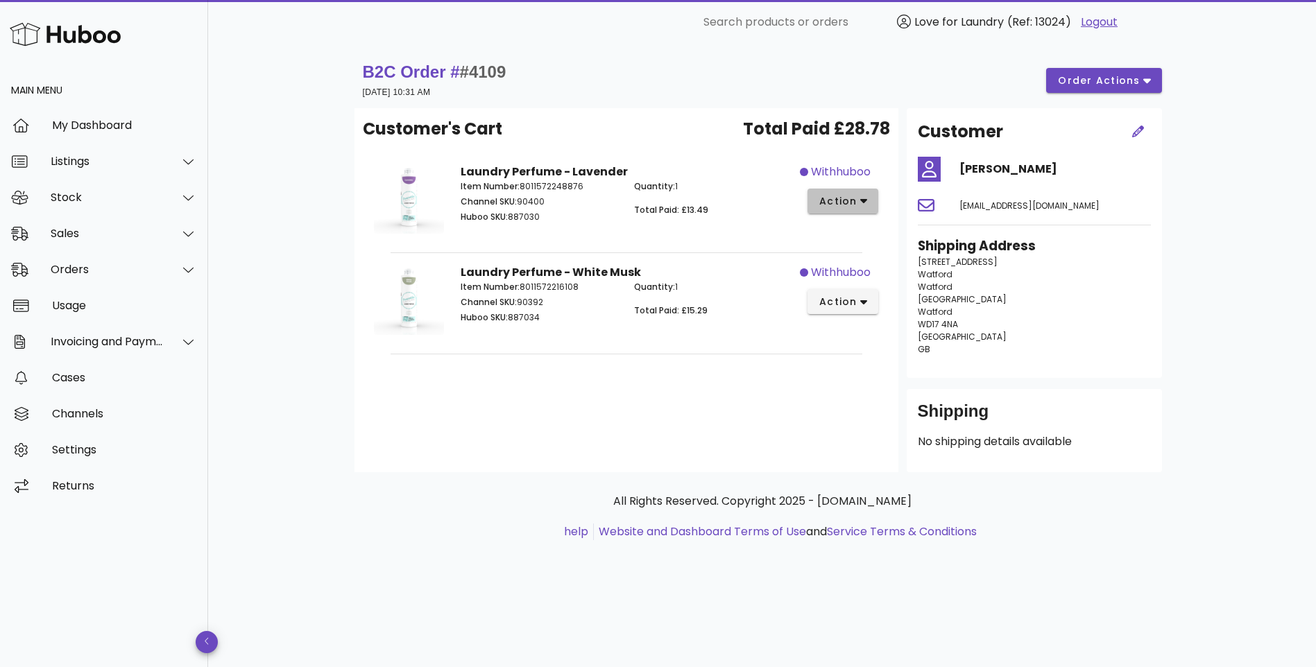
click at [864, 203] on icon "button" at bounding box center [864, 202] width 8 height 5
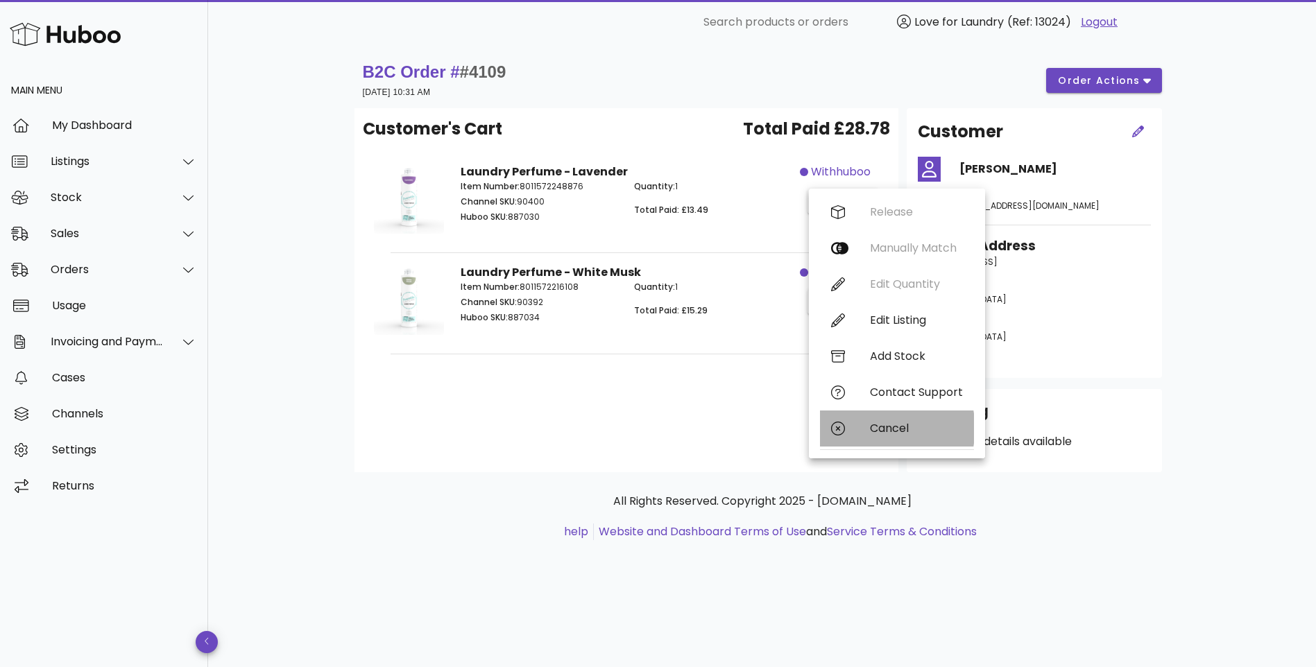
click at [876, 431] on div "Cancel" at bounding box center [916, 428] width 93 height 13
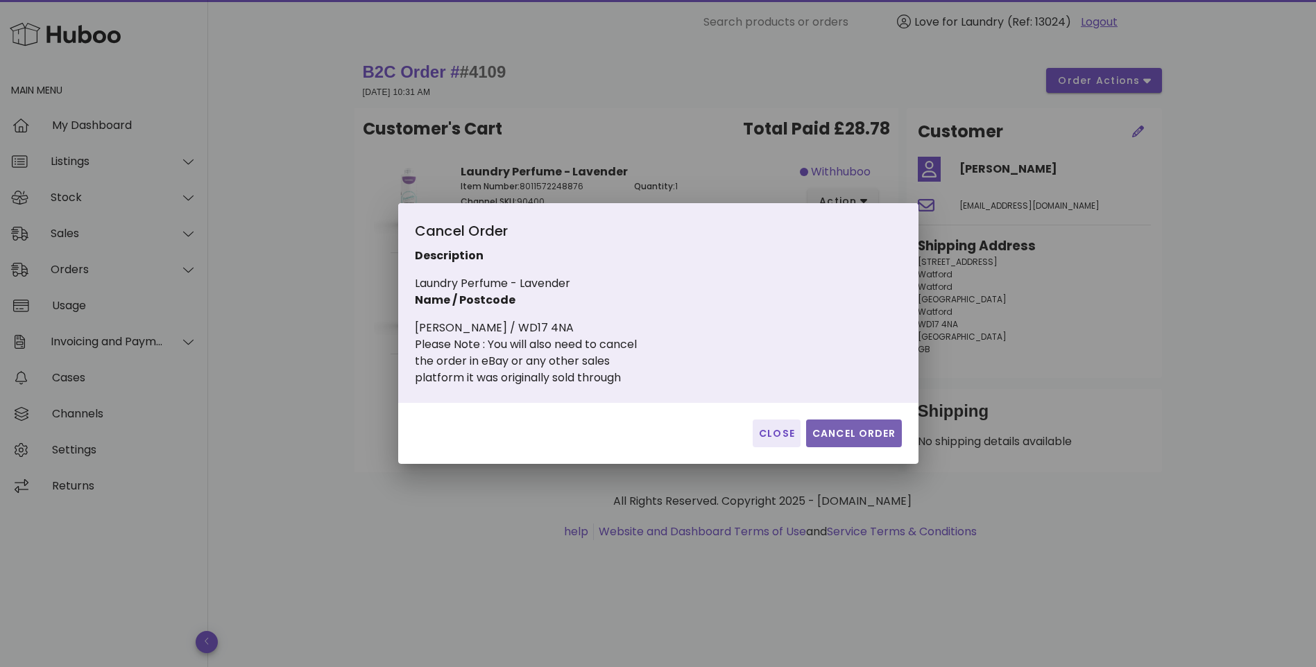
click at [831, 434] on span "Cancel Order" at bounding box center [854, 434] width 85 height 15
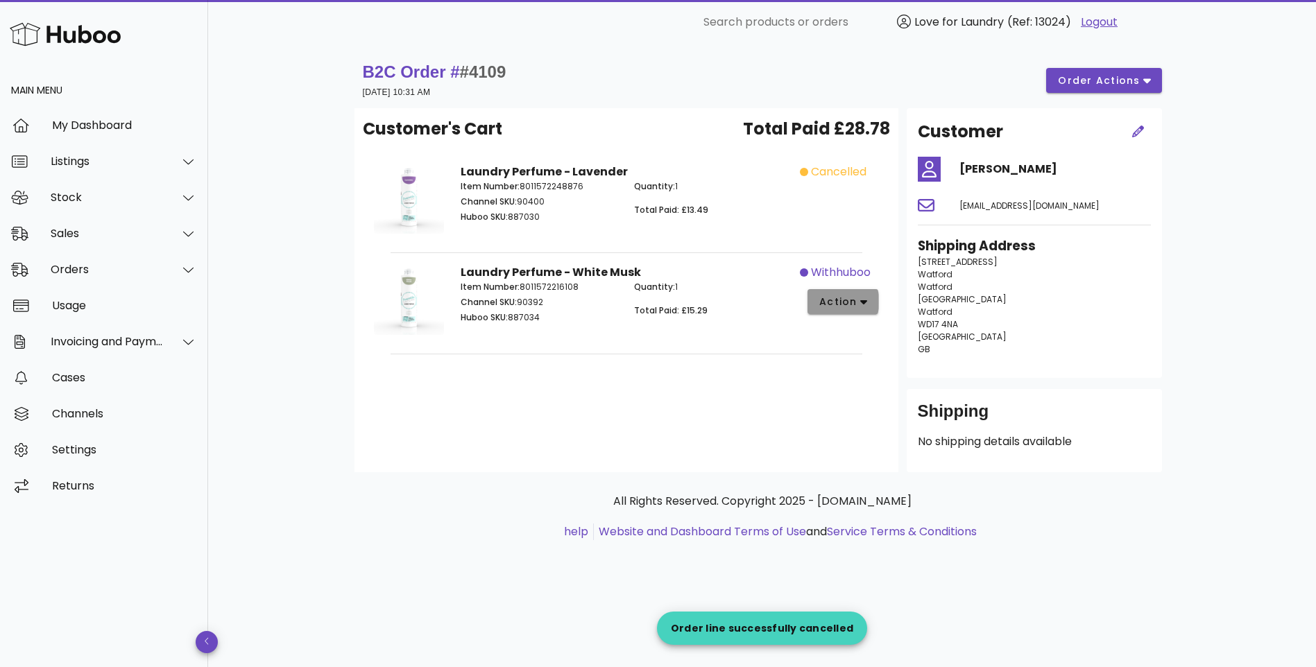
click at [853, 299] on span "action" at bounding box center [838, 302] width 39 height 15
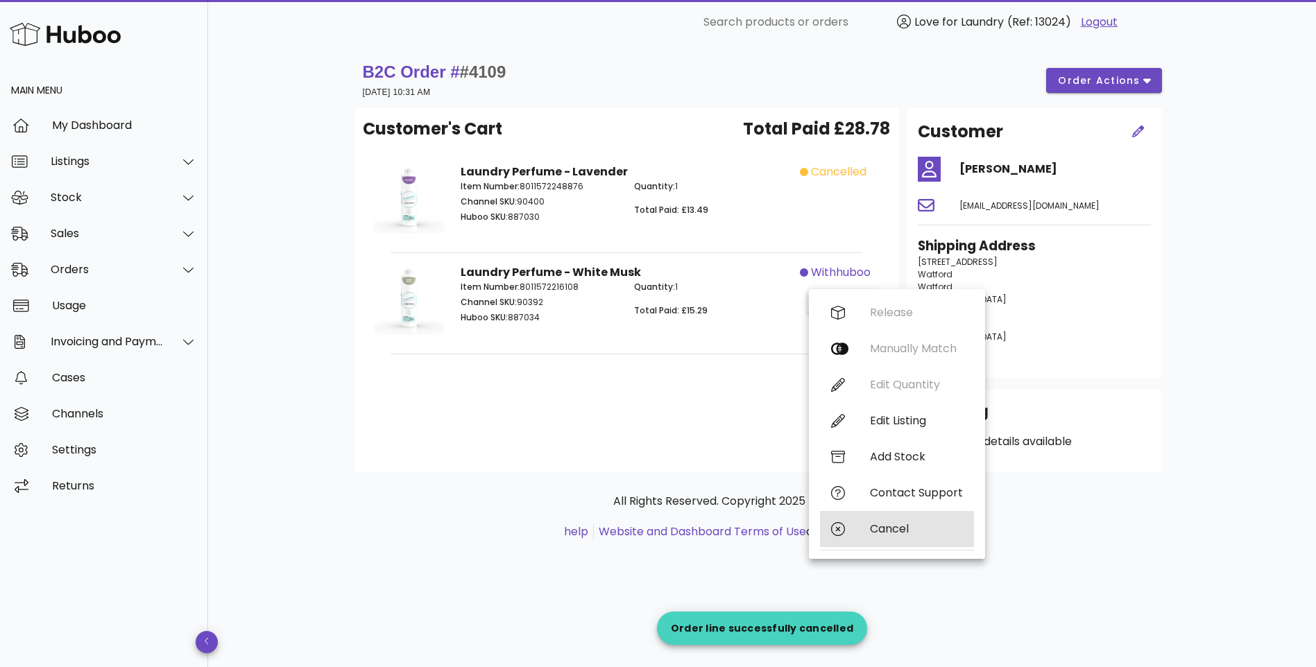
click at [902, 531] on div "Cancel" at bounding box center [916, 528] width 93 height 13
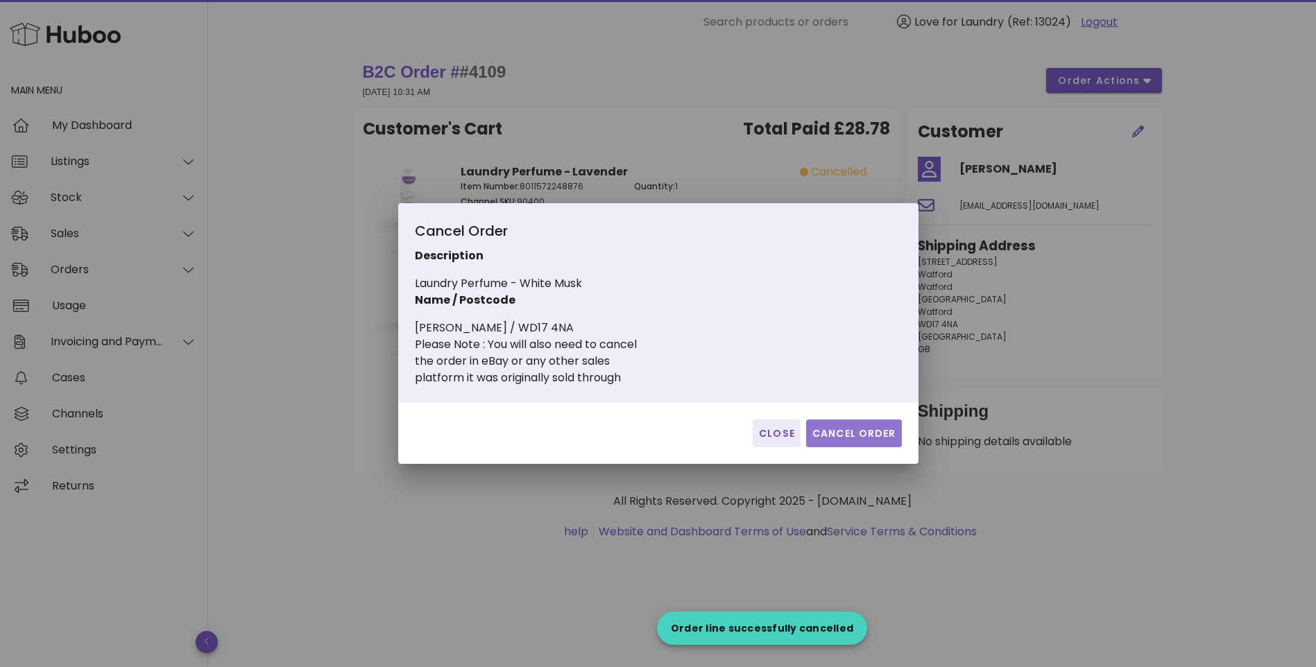
click at [838, 435] on span "Cancel Order" at bounding box center [854, 434] width 85 height 15
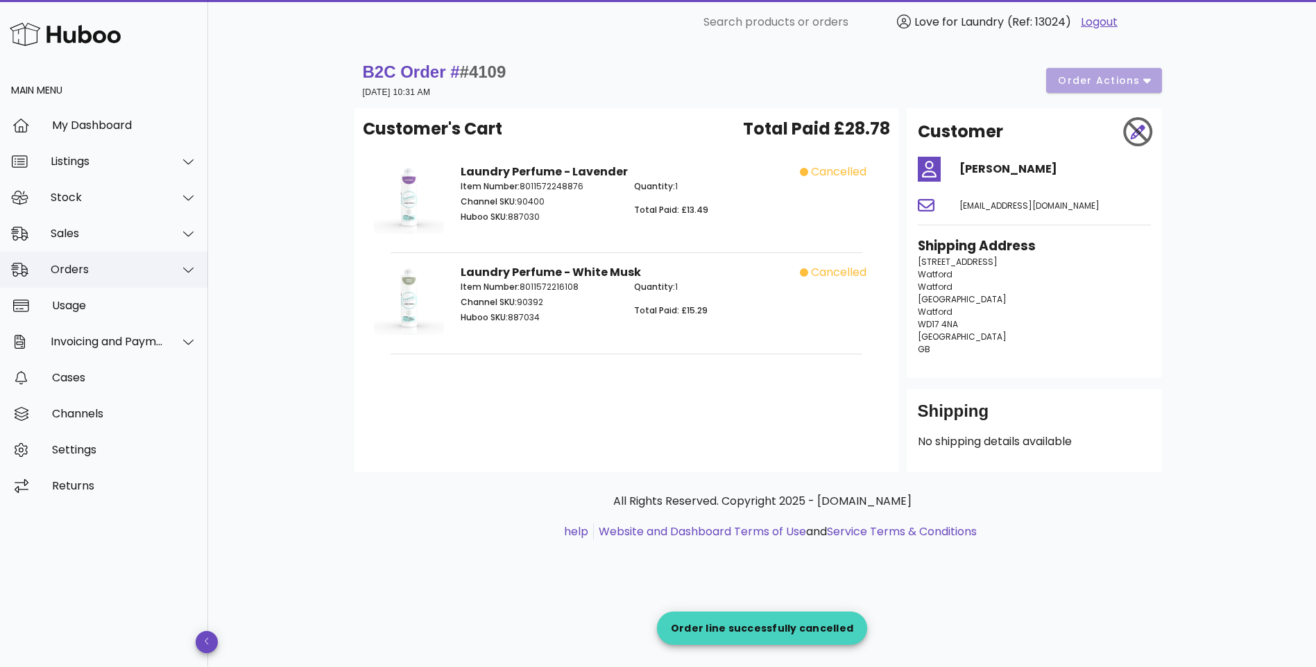
click at [69, 276] on div "Orders" at bounding box center [107, 269] width 113 height 13
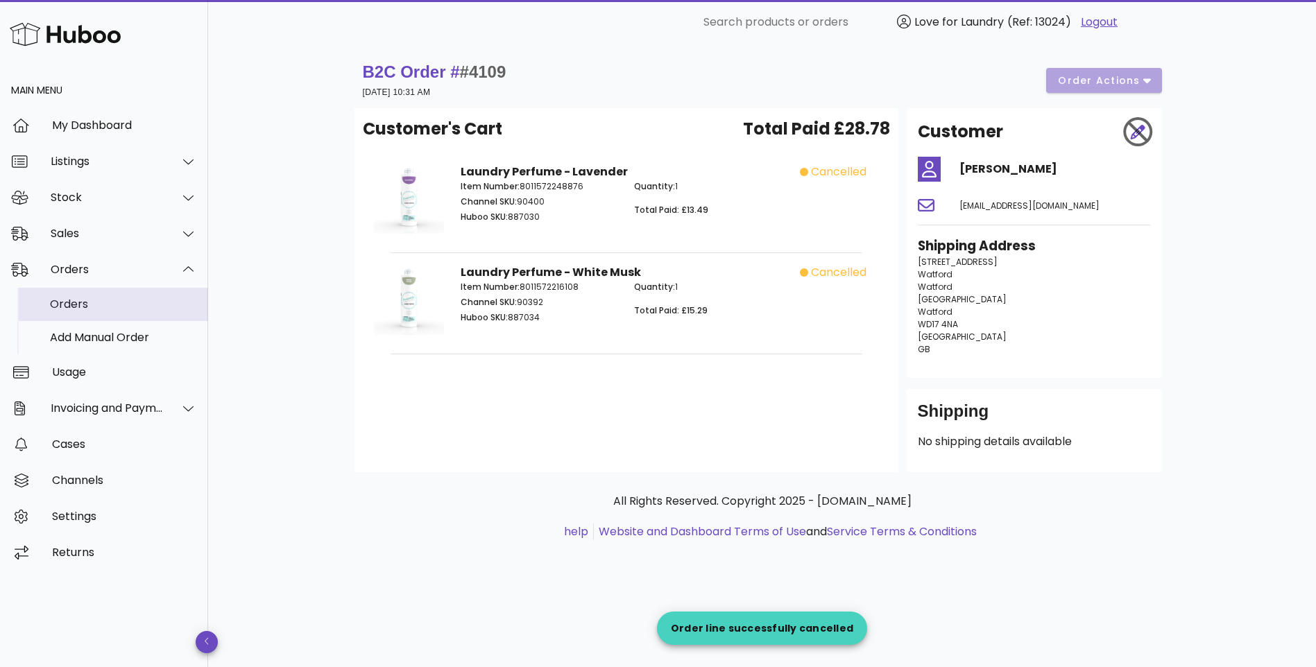
click at [77, 308] on div "Orders" at bounding box center [123, 304] width 147 height 13
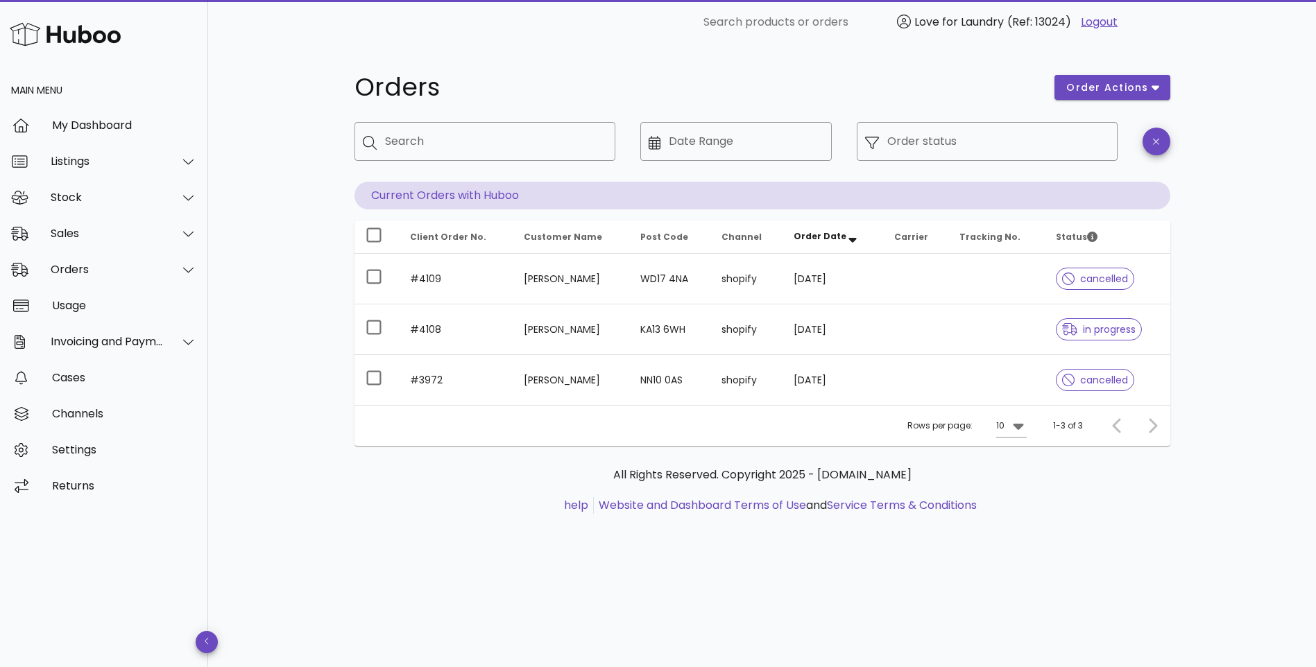
click at [1116, 425] on div at bounding box center [1120, 426] width 30 height 25
click at [69, 165] on div "Listings" at bounding box center [107, 161] width 113 height 13
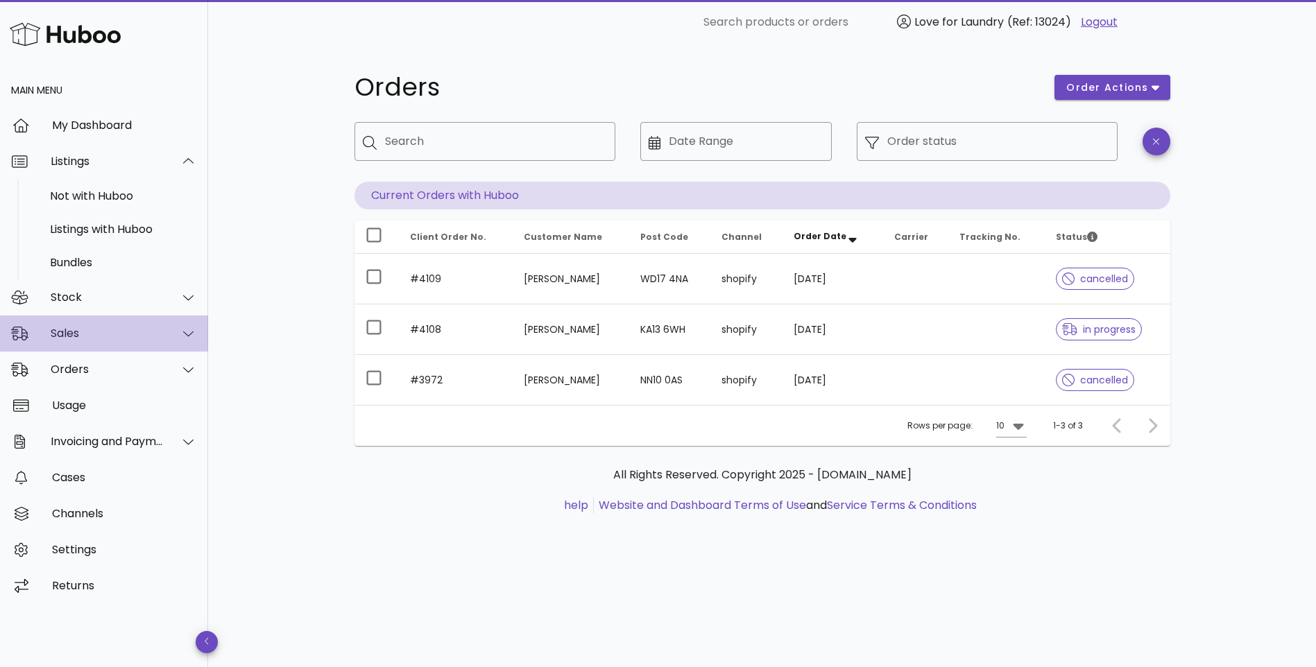
click at [65, 326] on div "Sales" at bounding box center [104, 334] width 208 height 36
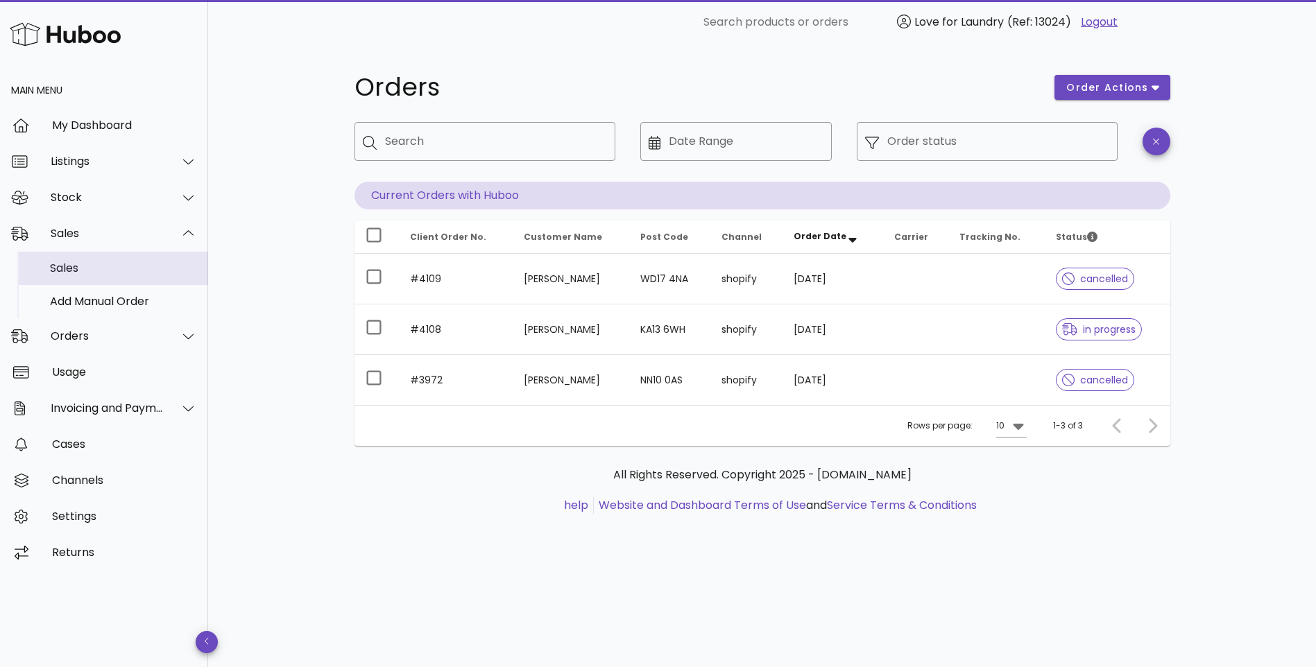
click at [65, 268] on div "Sales" at bounding box center [123, 268] width 147 height 13
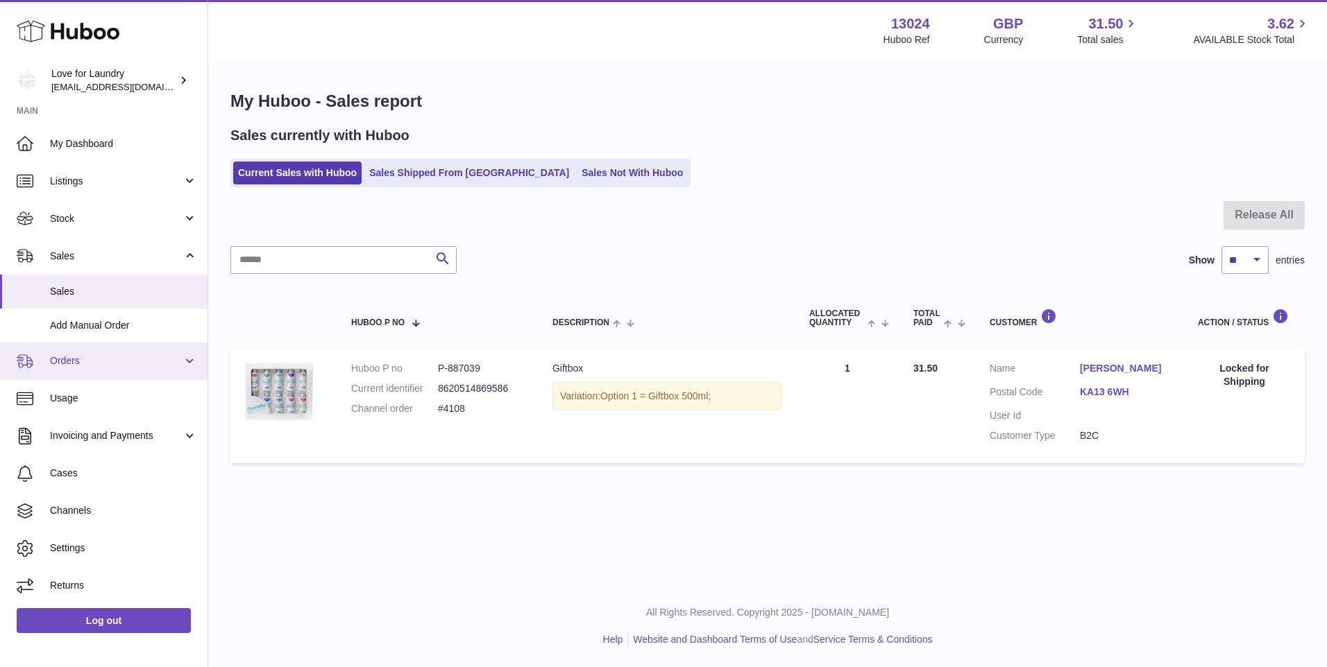
click at [68, 364] on span "Orders" at bounding box center [116, 361] width 133 height 13
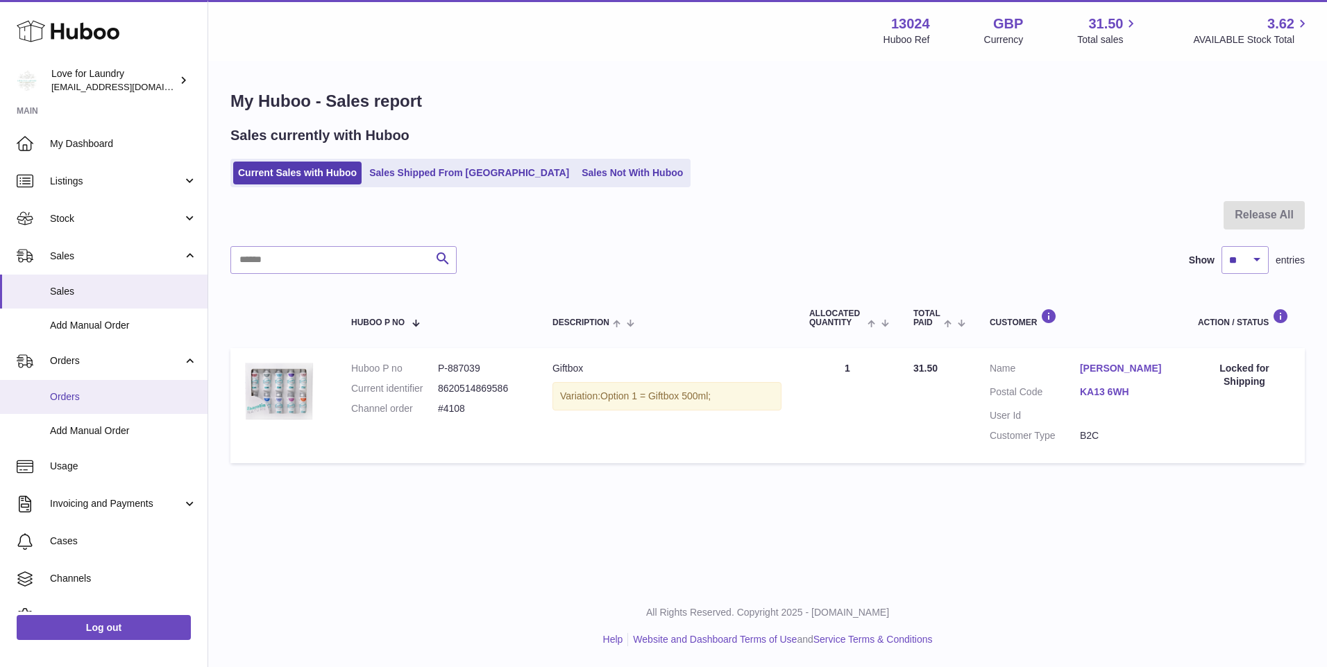
click at [76, 393] on span "Orders" at bounding box center [123, 397] width 147 height 13
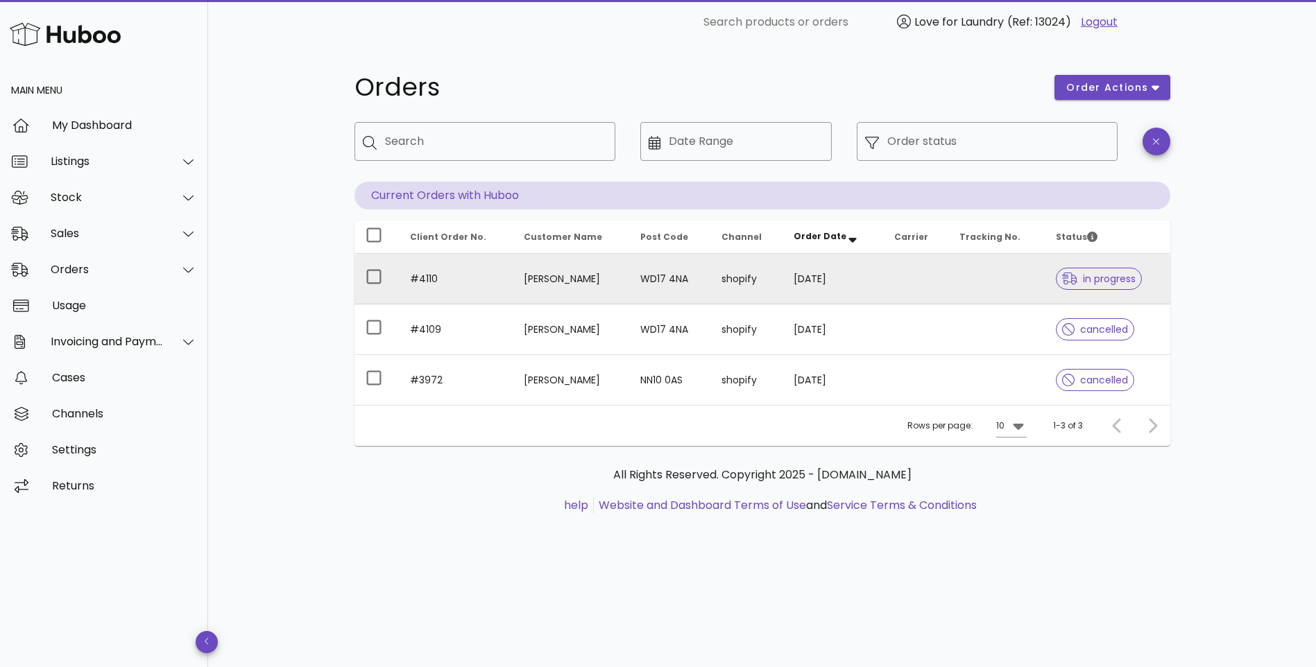
click at [425, 278] on td "#4110" at bounding box center [456, 279] width 114 height 51
